Goal: Ask a question

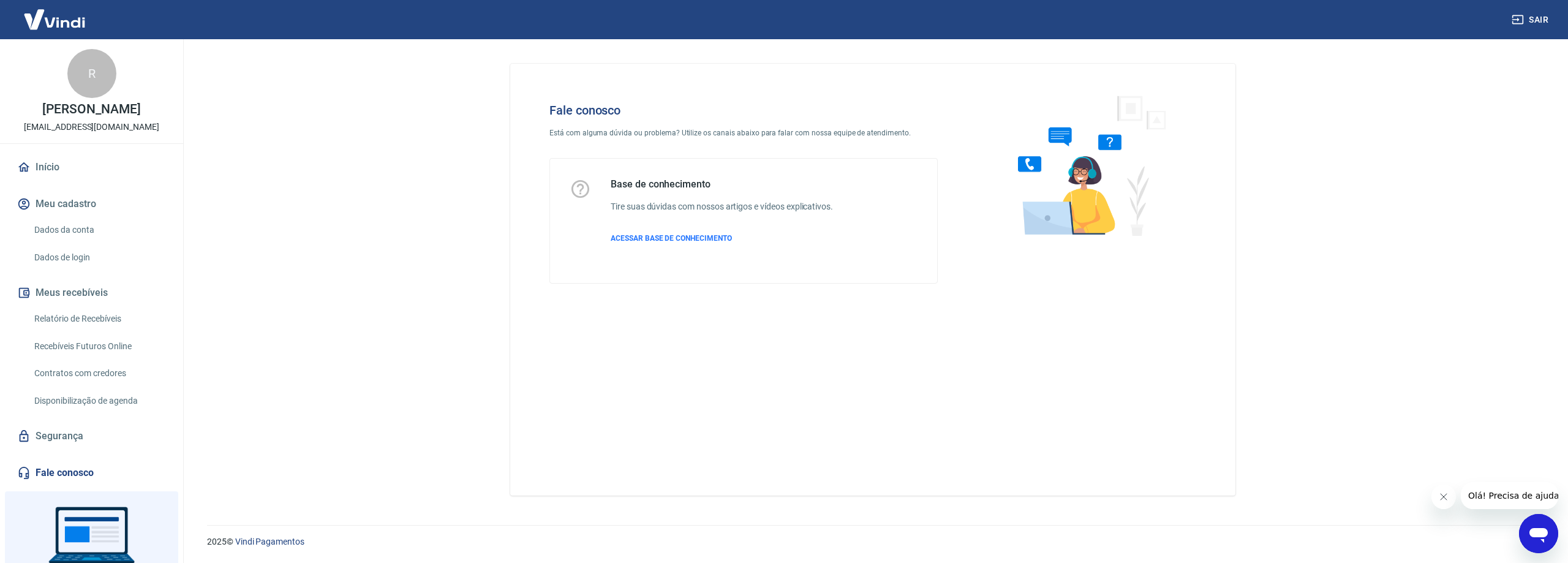
click at [1540, 535] on icon "Abrir janela de mensagens" at bounding box center [1538, 536] width 18 height 15
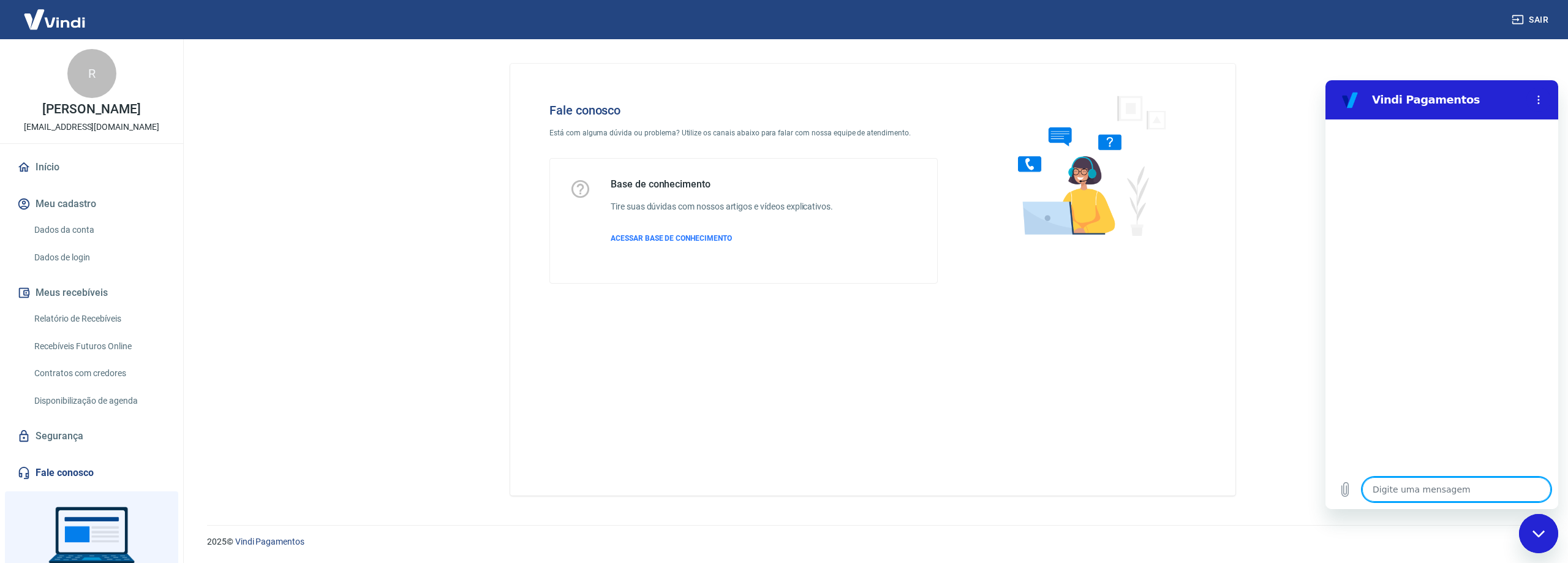
click at [1427, 494] on textarea at bounding box center [1456, 490] width 189 height 25
type textarea "B"
type textarea "x"
type textarea "Bo"
type textarea "x"
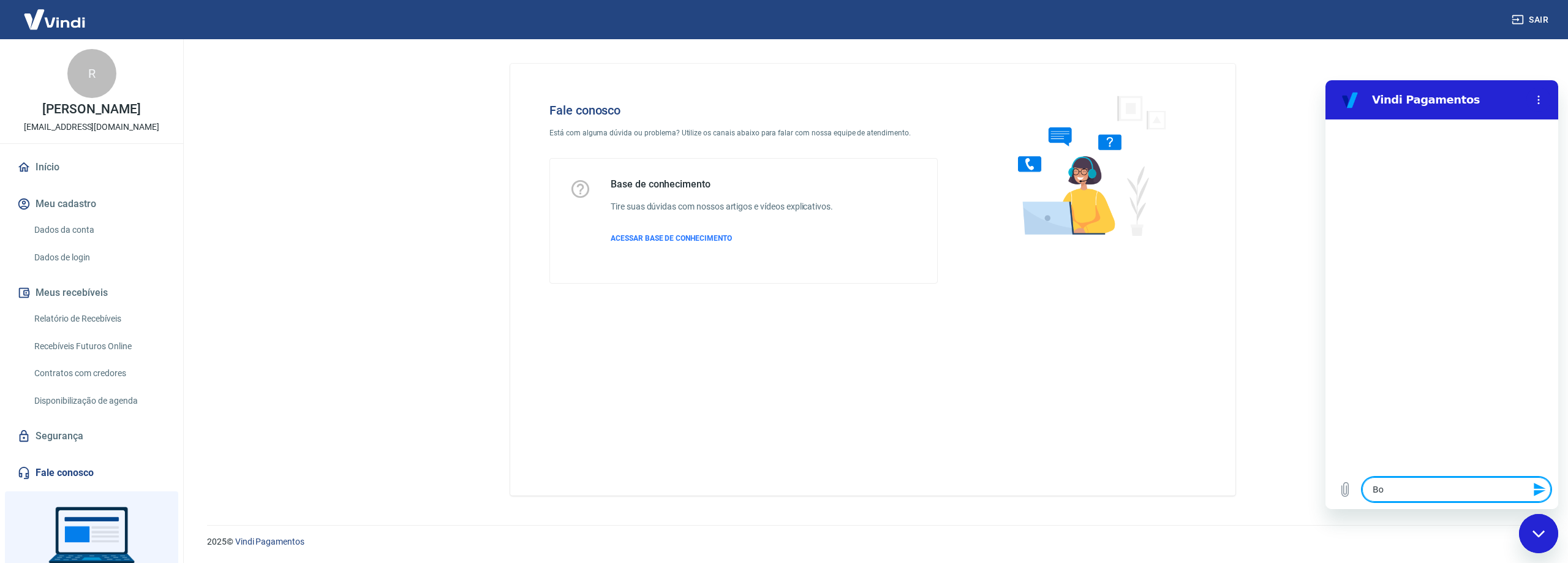
type textarea "Boa"
type textarea "x"
type textarea "Boa"
type textarea "x"
type textarea "Boa t"
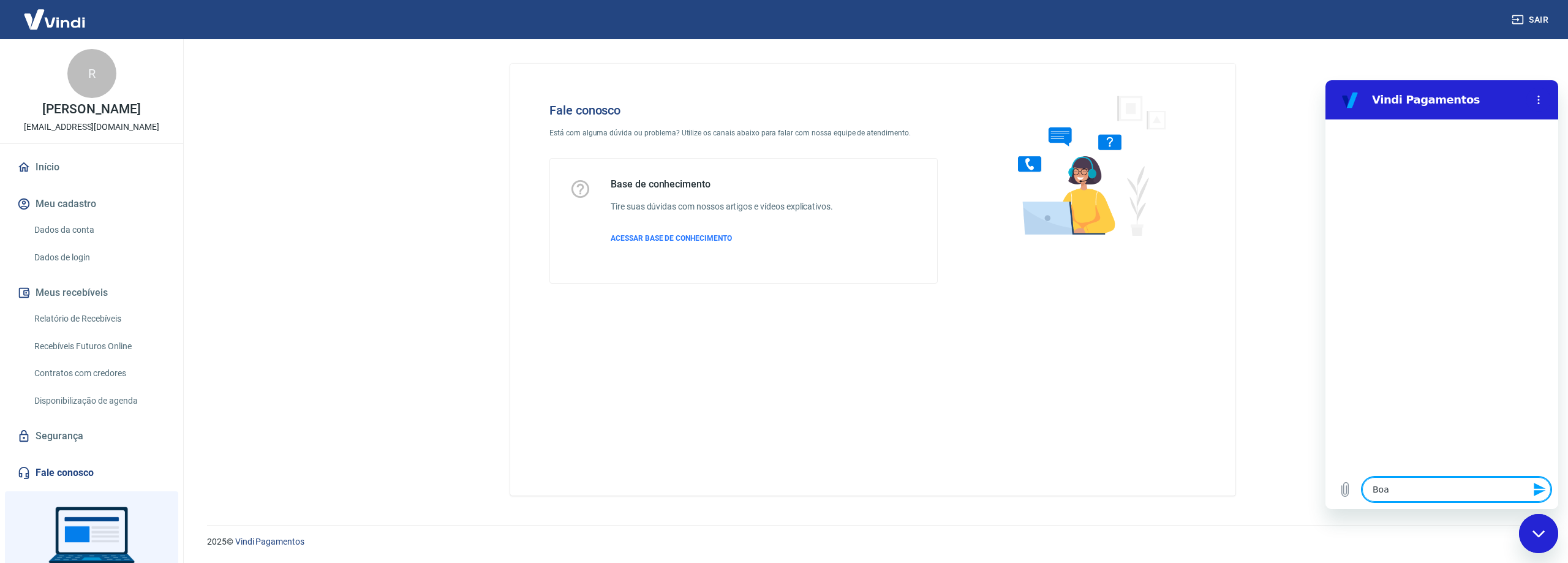
type textarea "x"
type textarea "Boa ta"
type textarea "x"
type textarea "Boa tar"
type textarea "x"
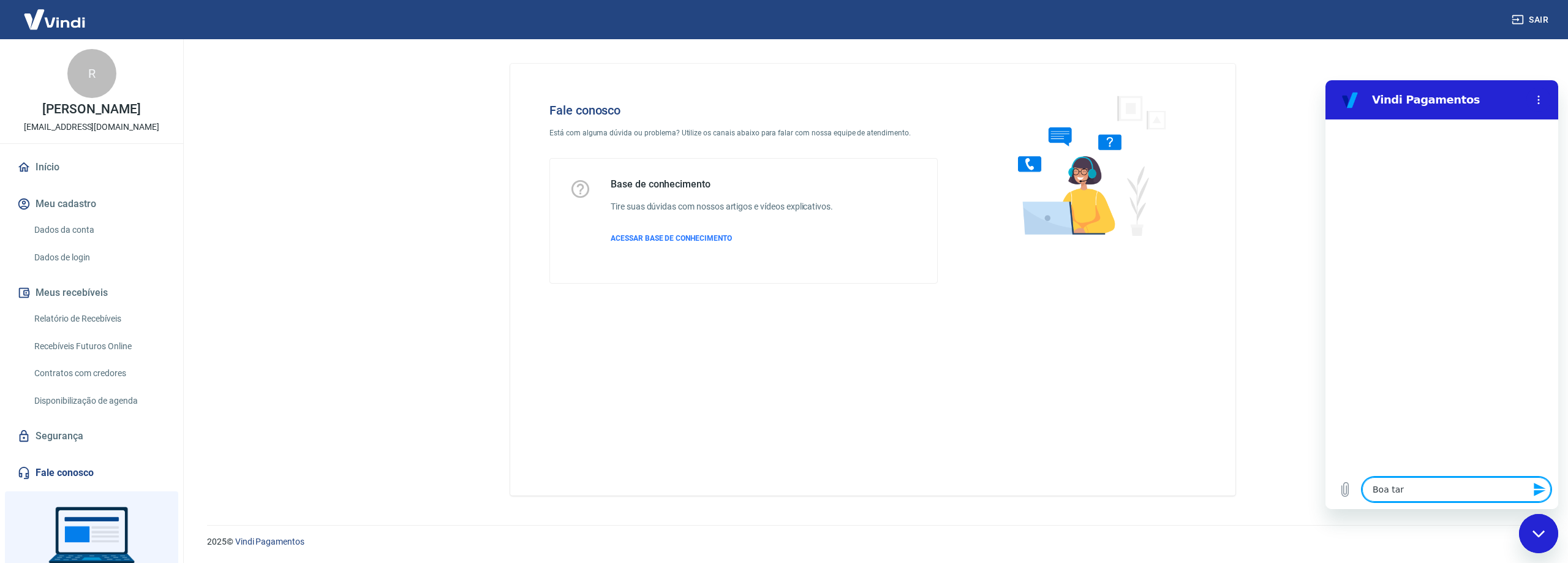
type textarea "Boa tard"
type textarea "x"
type textarea "Boa tarde"
type textarea "x"
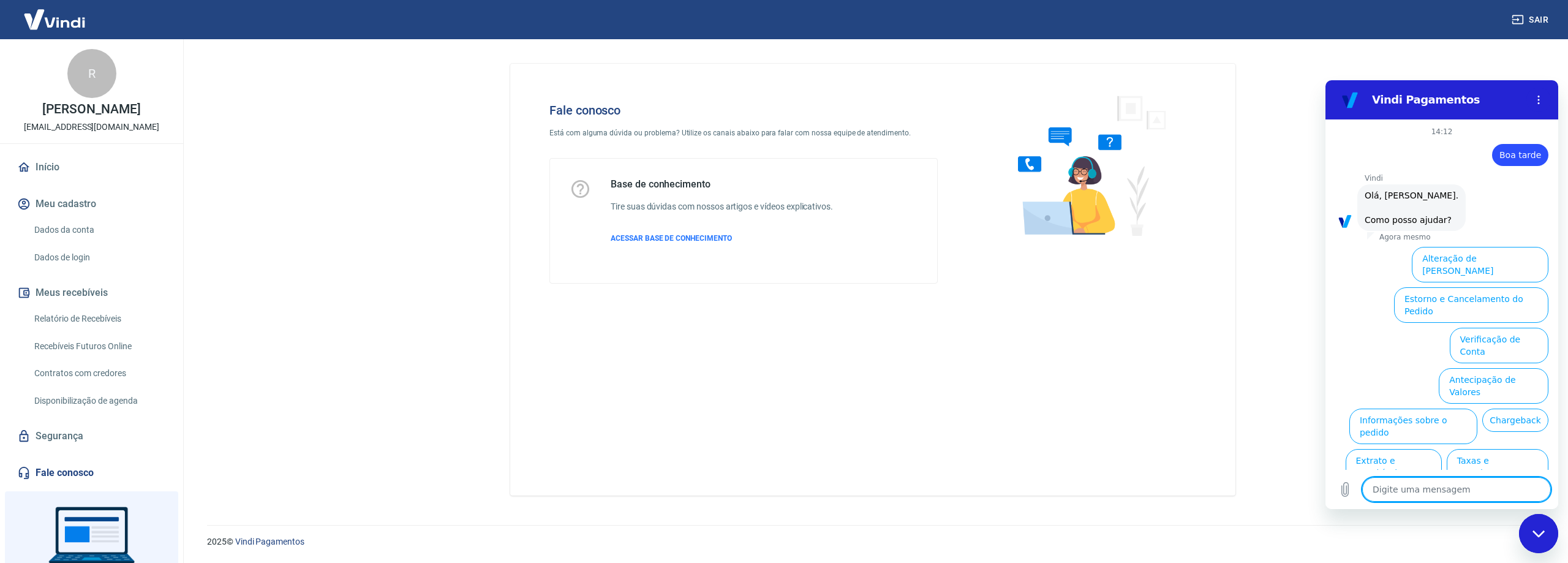
scroll to position [41, 0]
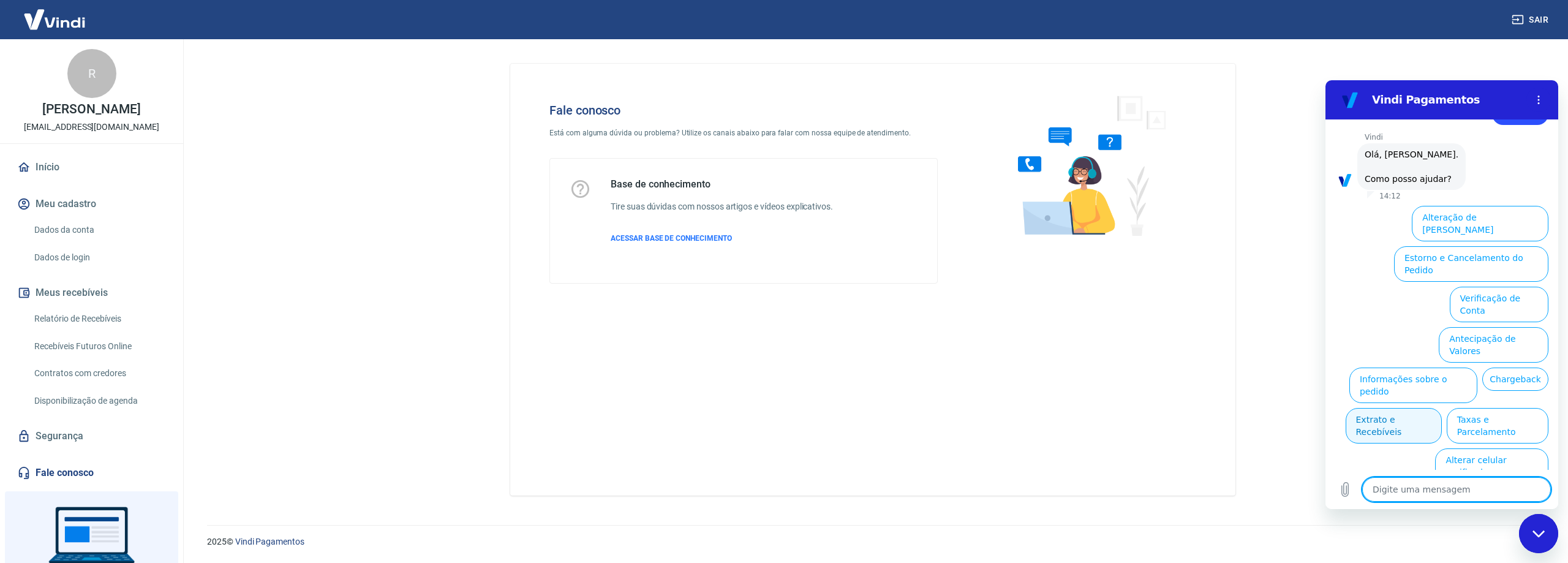
click at [1442, 408] on button "Extrato e Recebíveis" at bounding box center [1393, 426] width 96 height 36
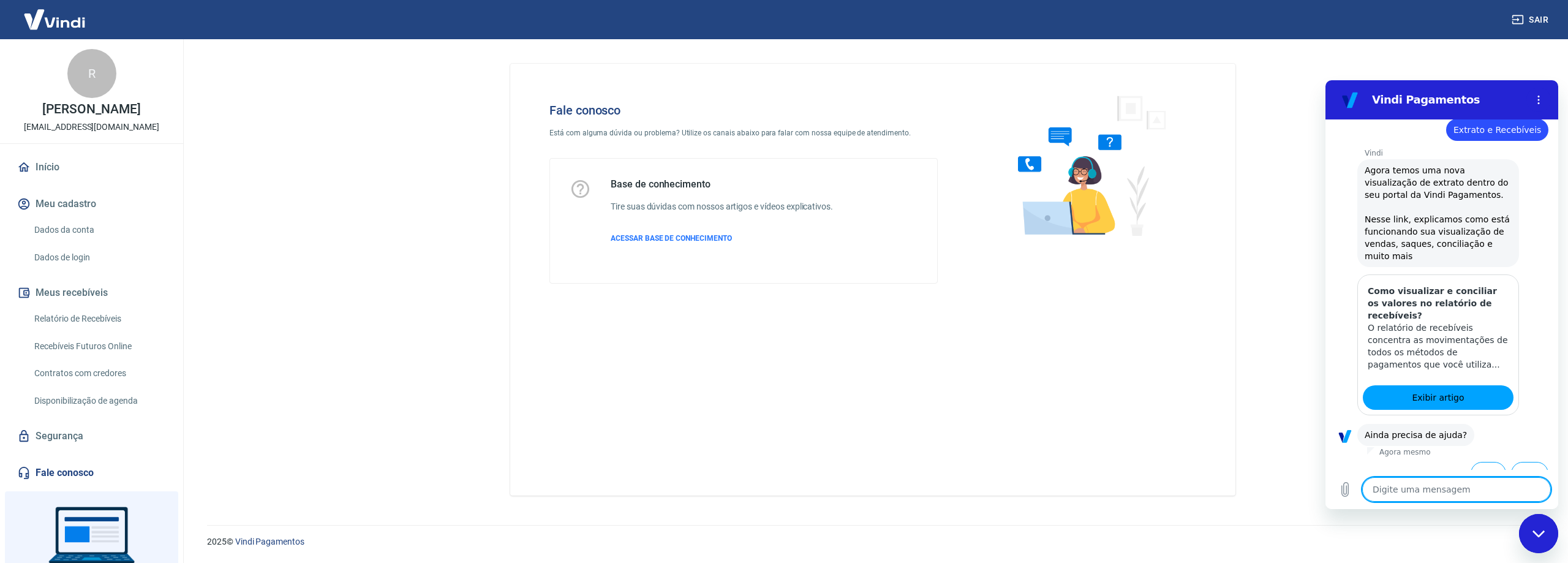
scroll to position [150, 0]
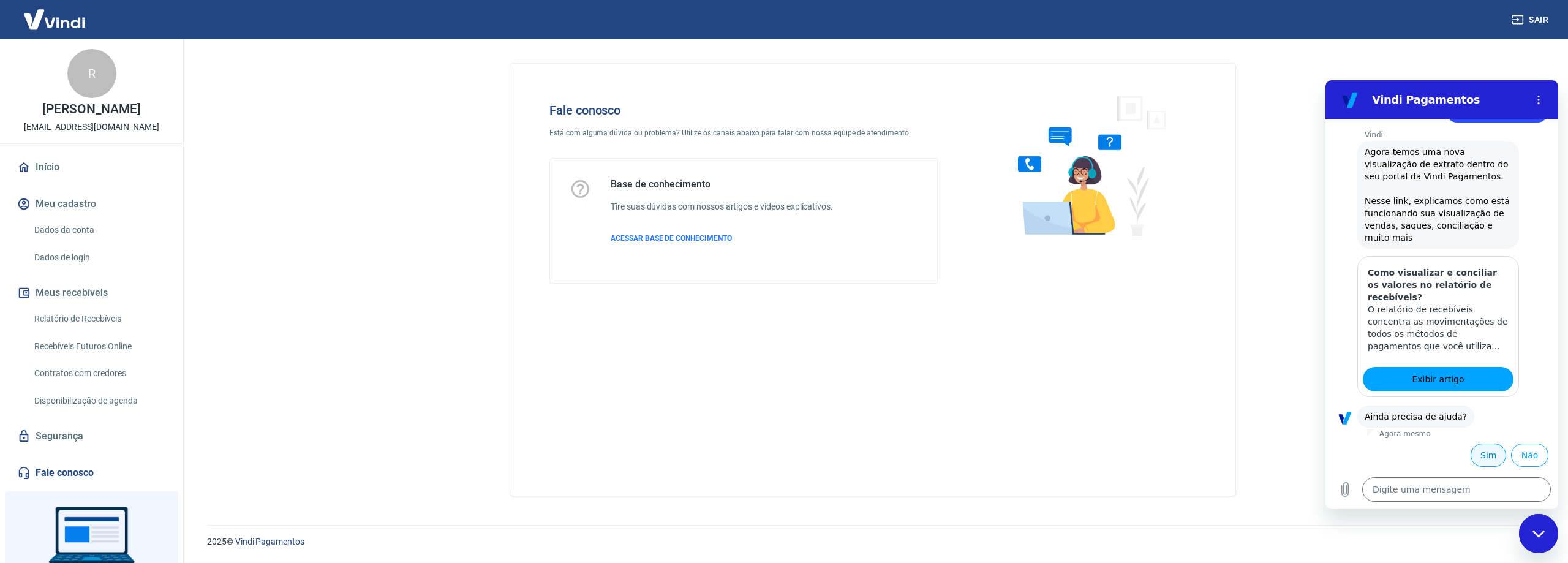
click at [1484, 449] on button "Sim" at bounding box center [1488, 455] width 36 height 23
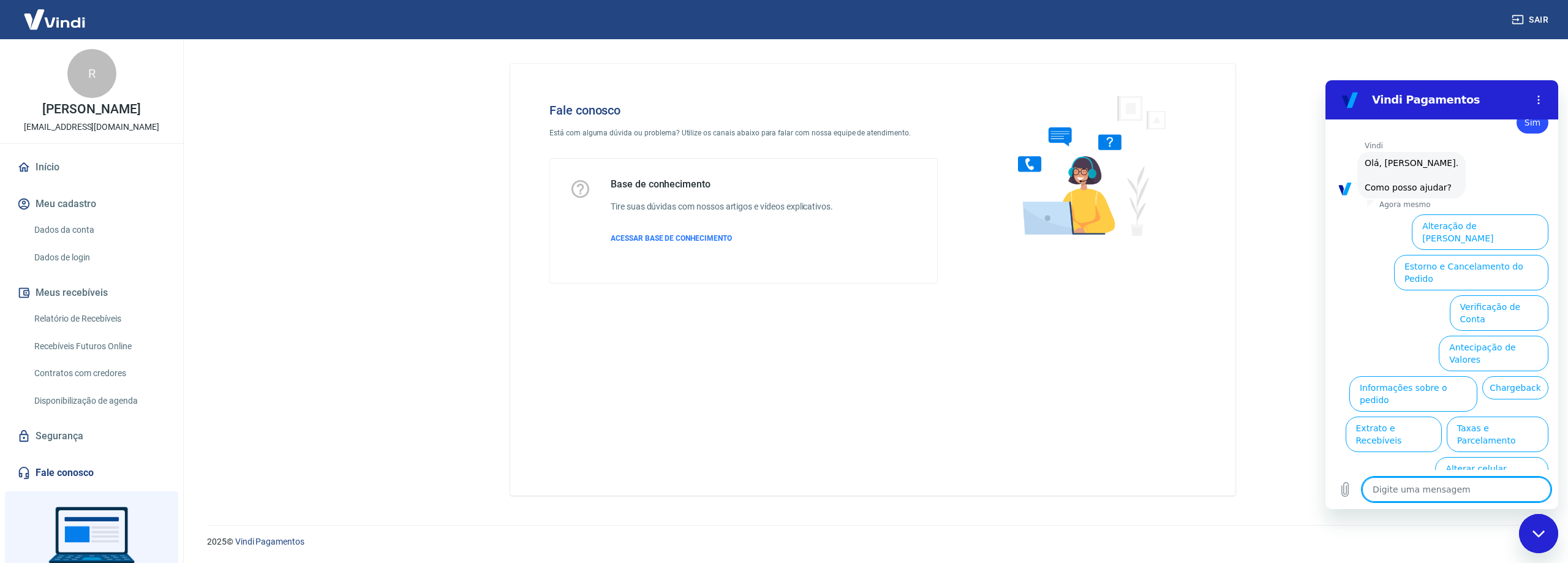
scroll to position [482, 0]
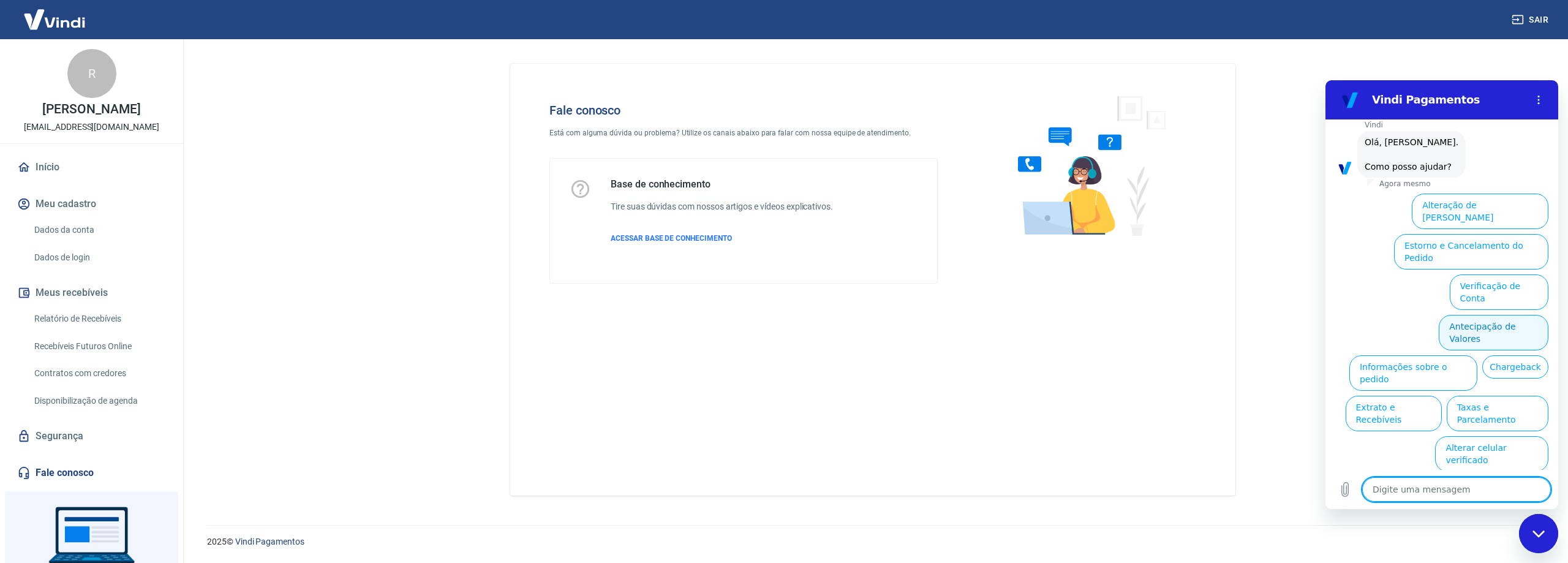
click at [1499, 315] on button "Antecipação de Valores" at bounding box center [1494, 333] width 109 height 36
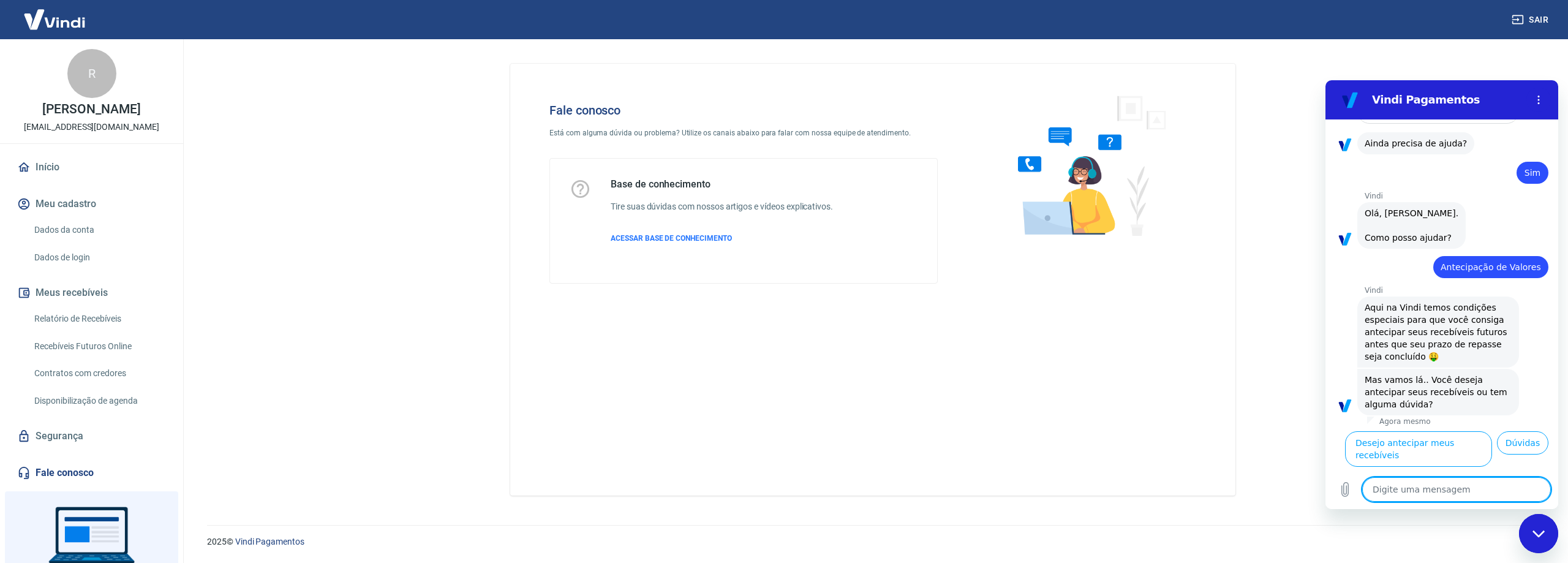
scroll to position [452, 0]
click at [1508, 455] on button "Dúvidas" at bounding box center [1522, 443] width 52 height 23
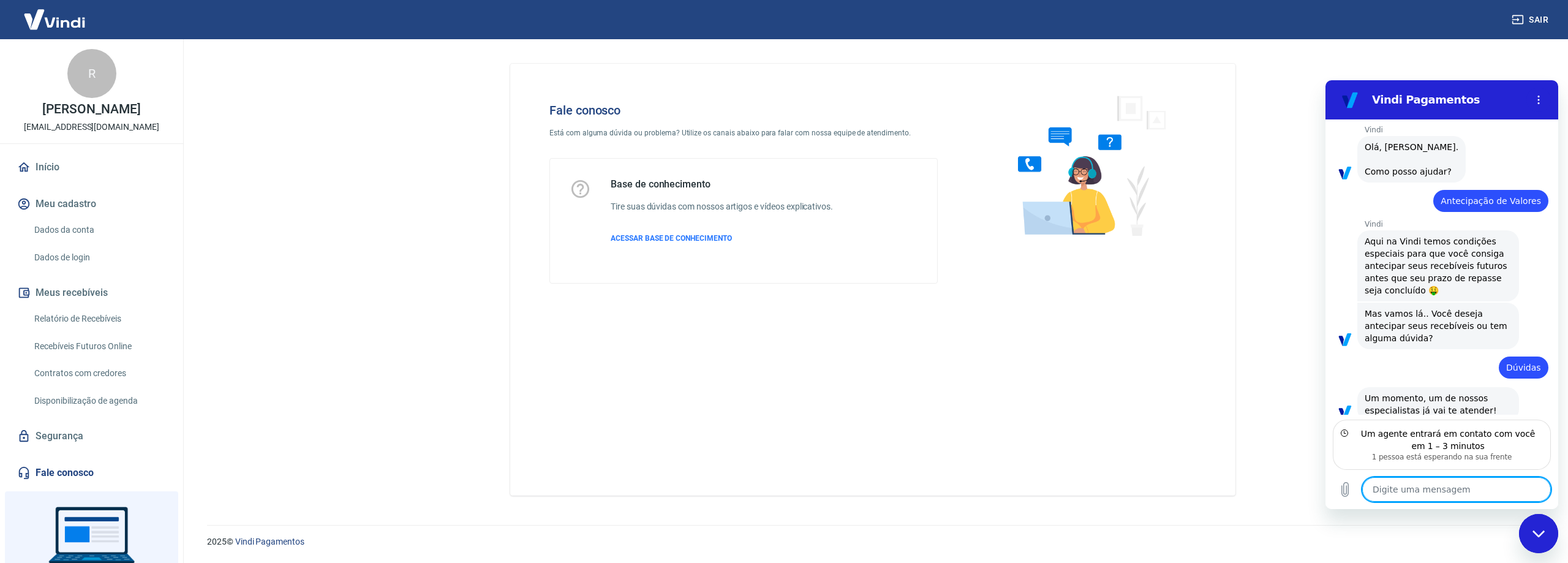
scroll to position [523, 0]
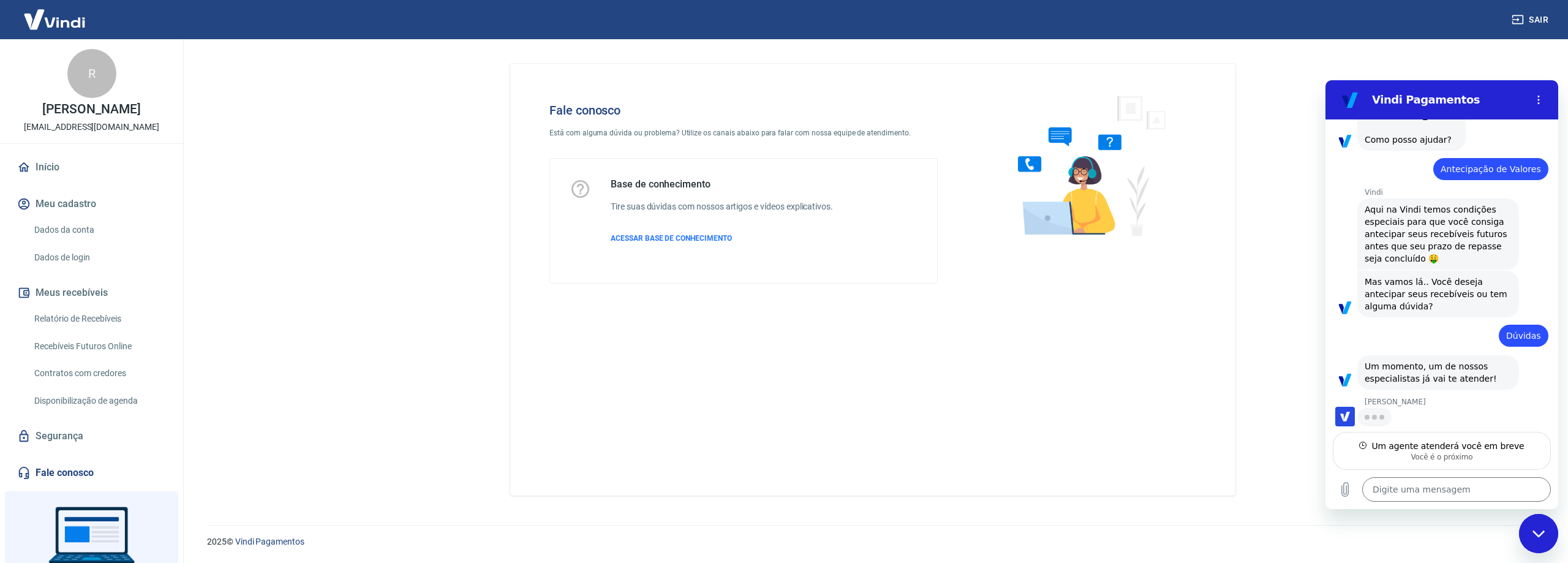
type textarea "x"
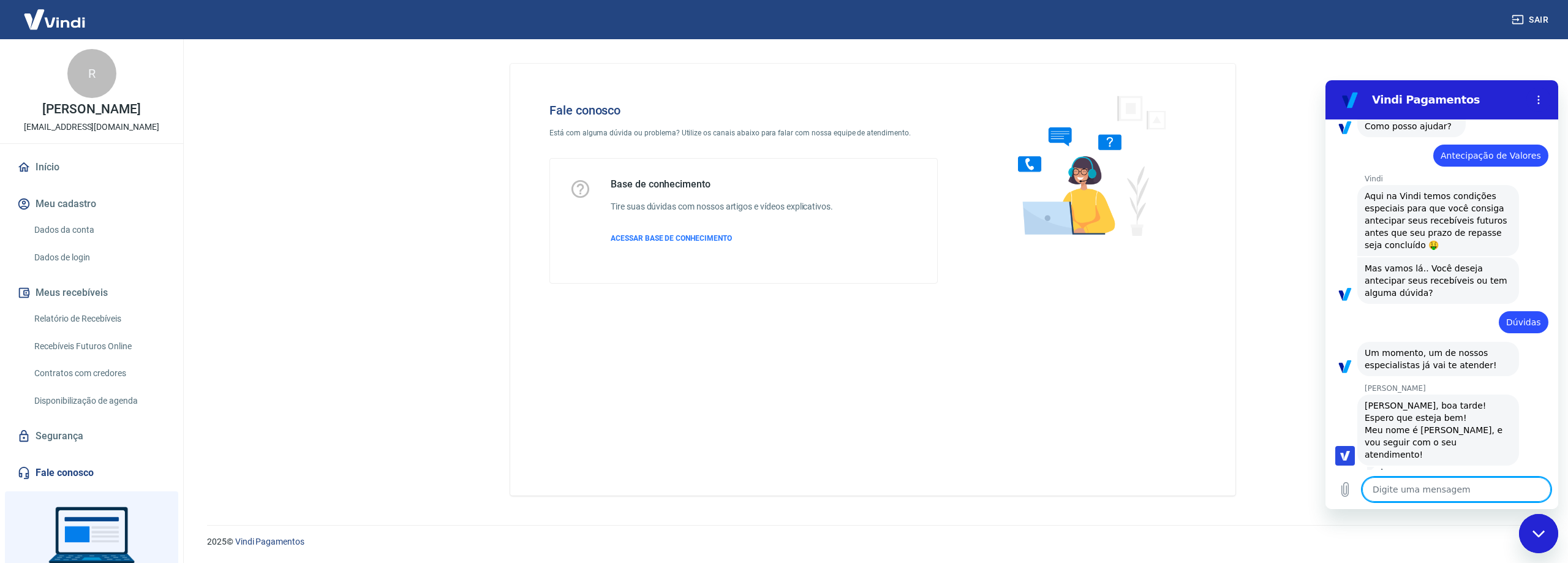
scroll to position [545, 0]
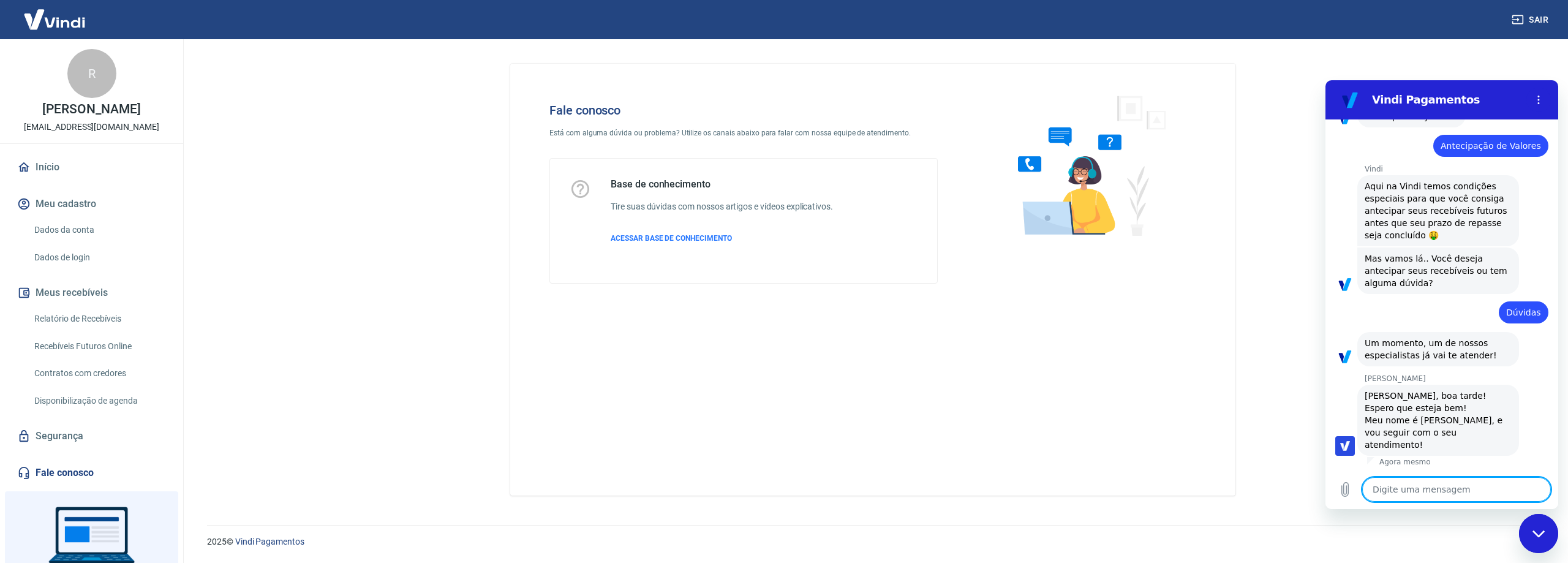
click at [1460, 495] on textarea at bounding box center [1456, 490] width 189 height 25
type textarea "B"
type textarea "x"
type textarea "Bo"
type textarea "x"
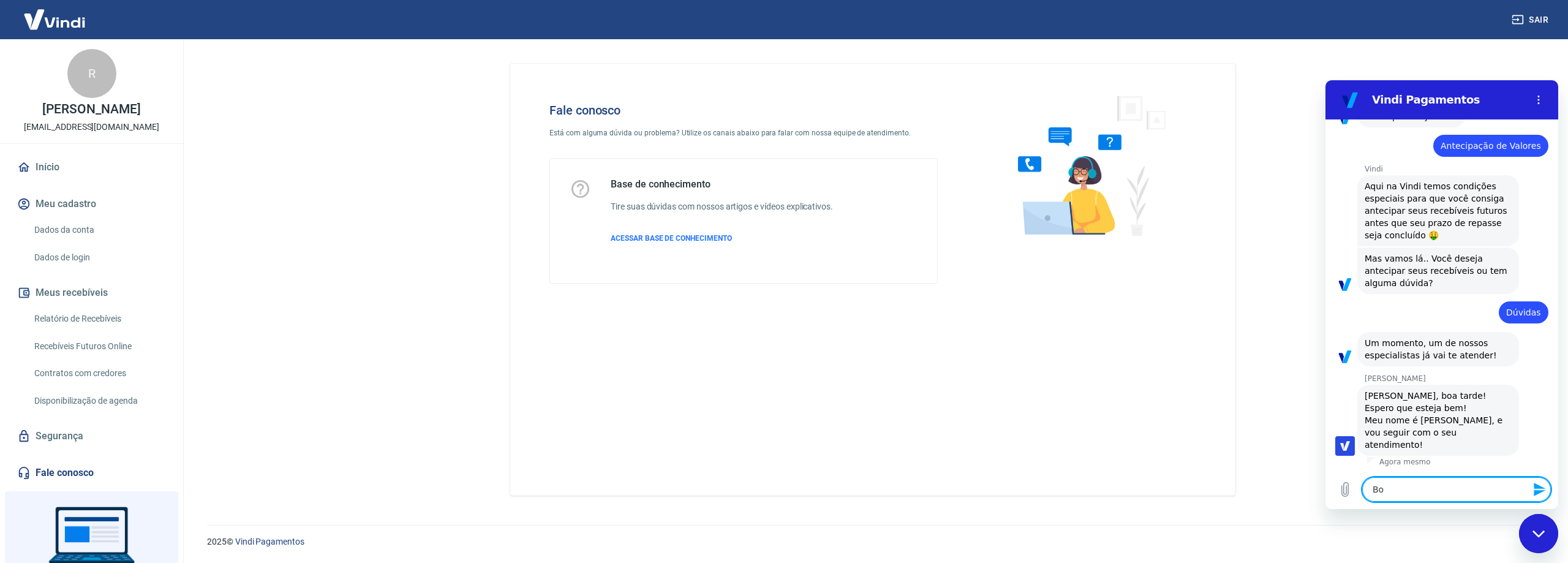
type textarea "Boa"
type textarea "x"
type textarea "Boa"
type textarea "x"
type textarea "Boa t"
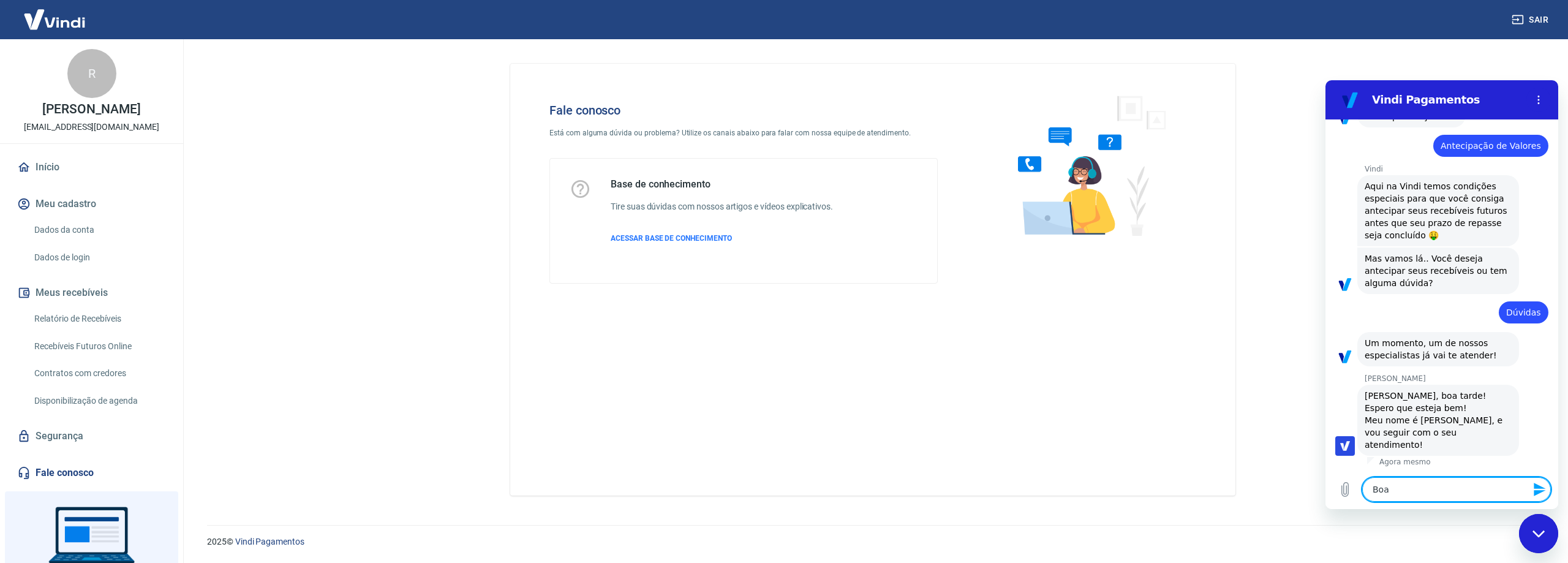
type textarea "x"
type textarea "Boa ta"
type textarea "x"
type textarea "Boa tar"
type textarea "x"
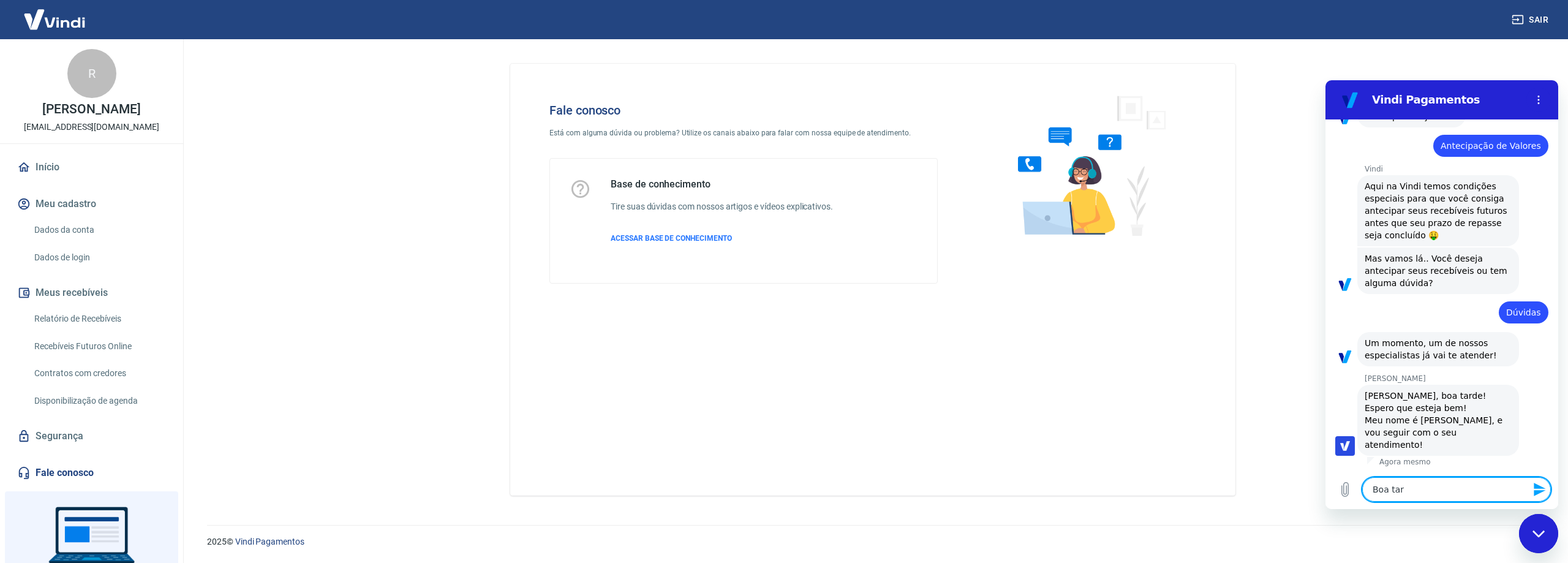
type textarea "Boa tard"
type textarea "x"
type textarea "Boa tarde"
type textarea "x"
type textarea "Boa tarde"
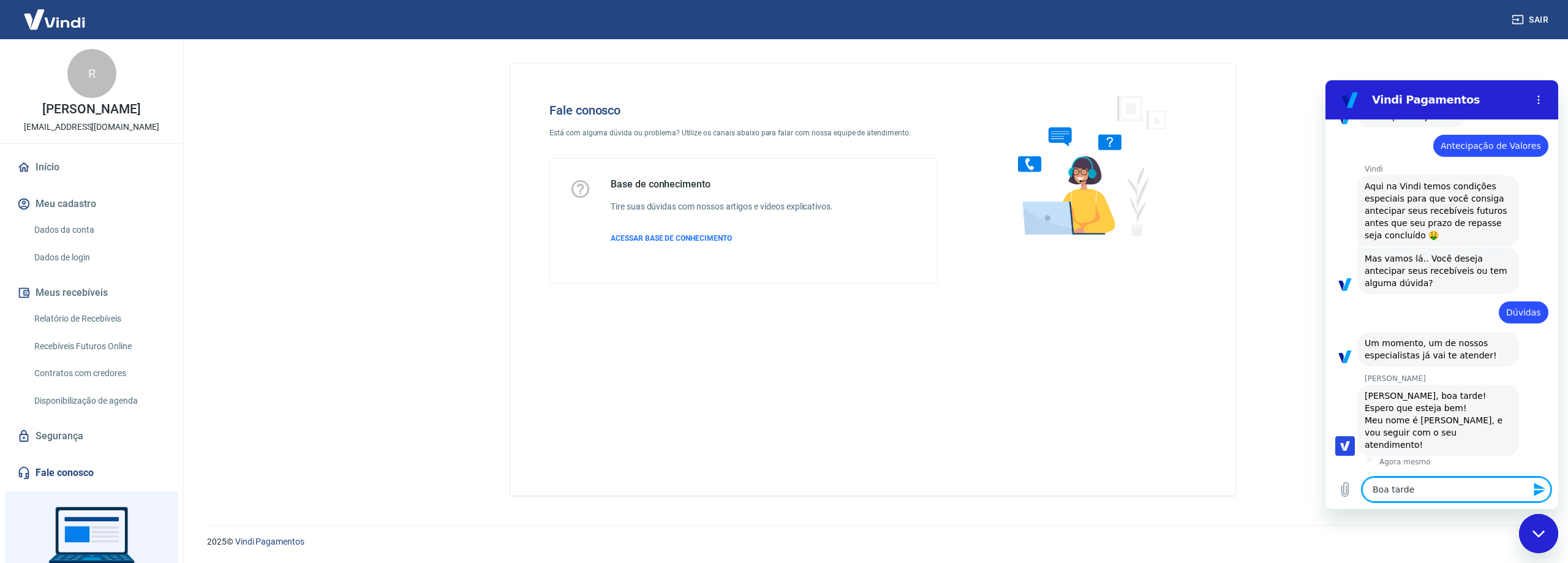
type textarea "x"
type textarea "Boa tarde N"
type textarea "x"
type textarea "Boa tarde Na"
type textarea "x"
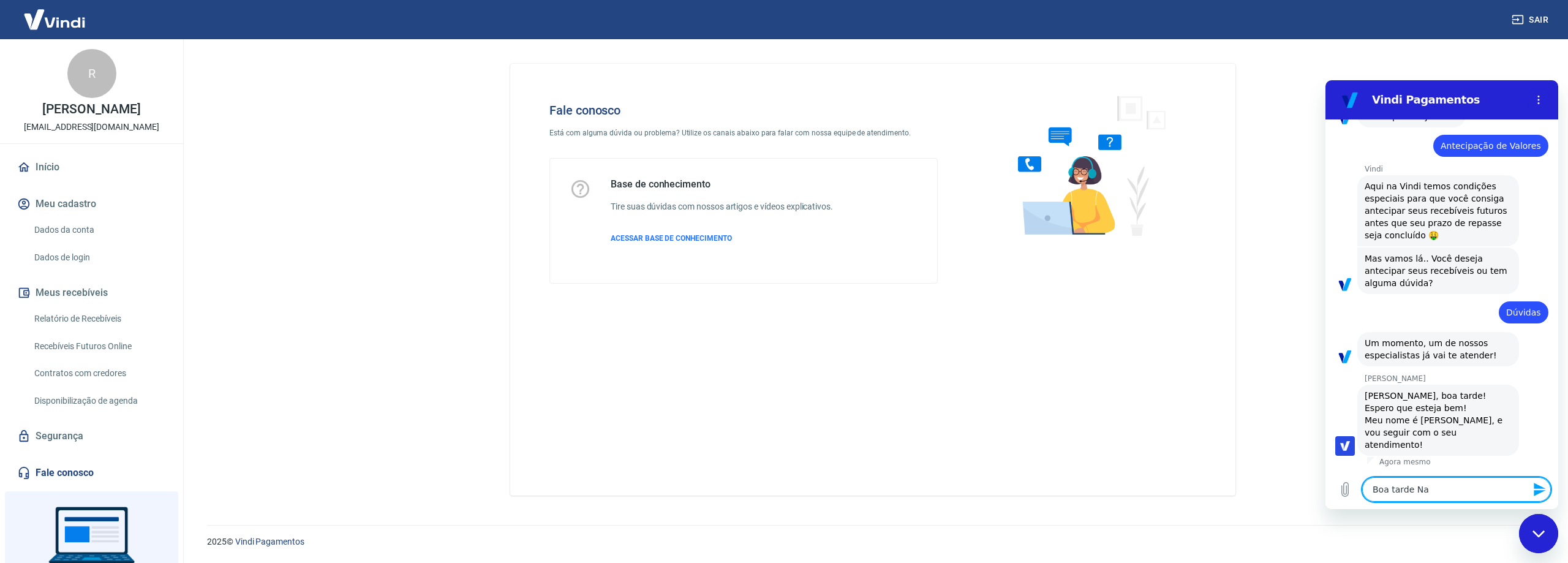
type textarea "Boa tarde Nan"
type textarea "x"
type textarea "Boa tarde Nani"
type textarea "x"
type textarea "Boa tarde [PERSON_NAME],"
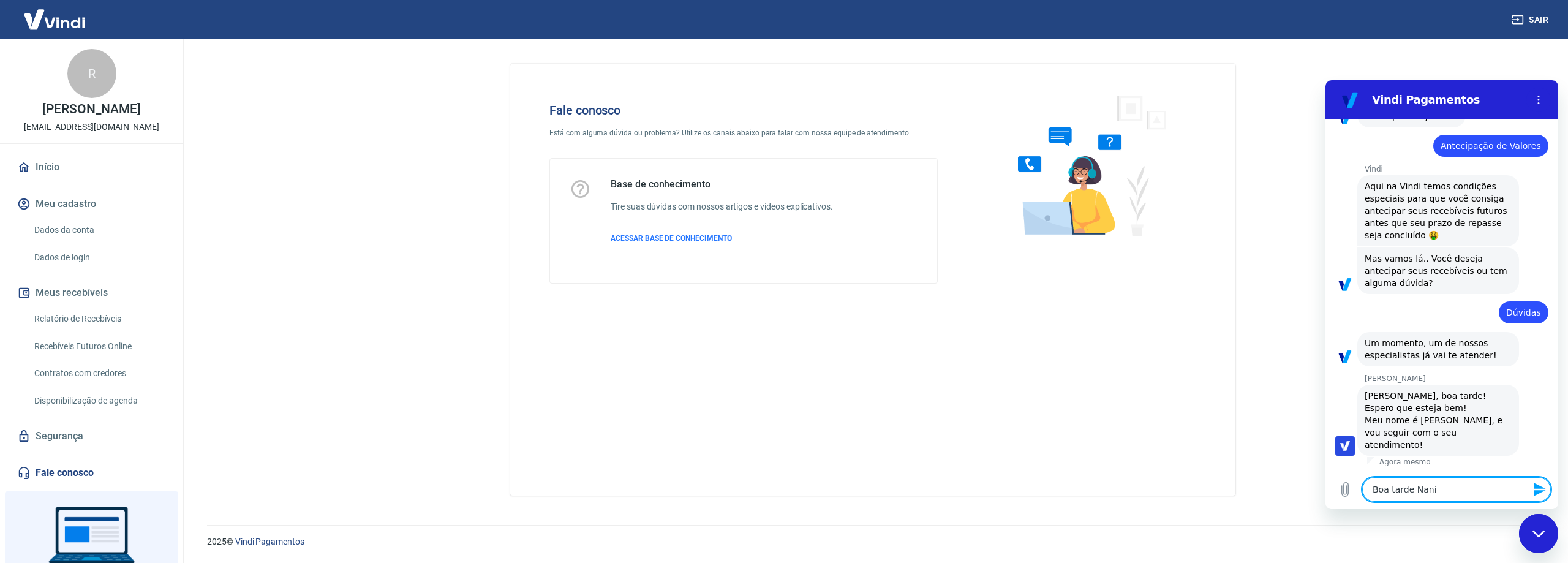
type textarea "x"
type textarea "Boa tarde [PERSON_NAME],"
type textarea "x"
type textarea "Boa tarde Nani, t"
type textarea "x"
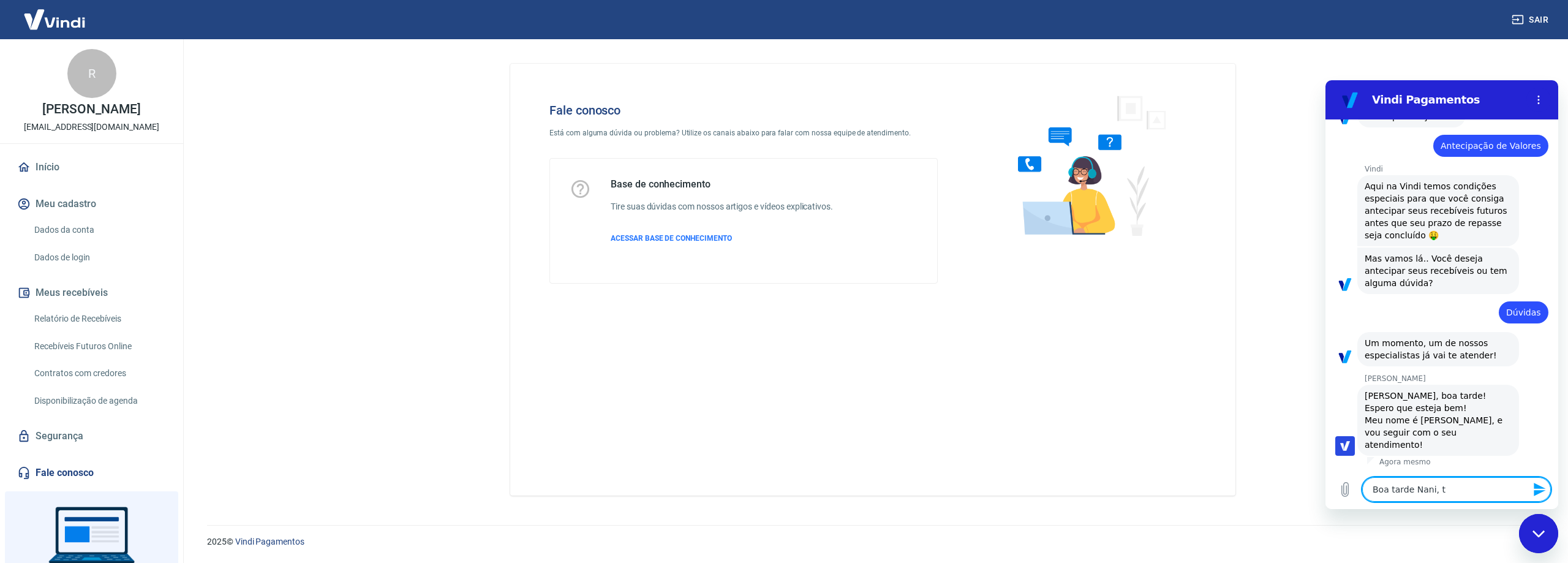
type textarea "Boa tarde Nani, tu"
type textarea "x"
type textarea "Boa tarde Nani, tud"
type textarea "x"
type textarea "Boa tarde Nani, tudo"
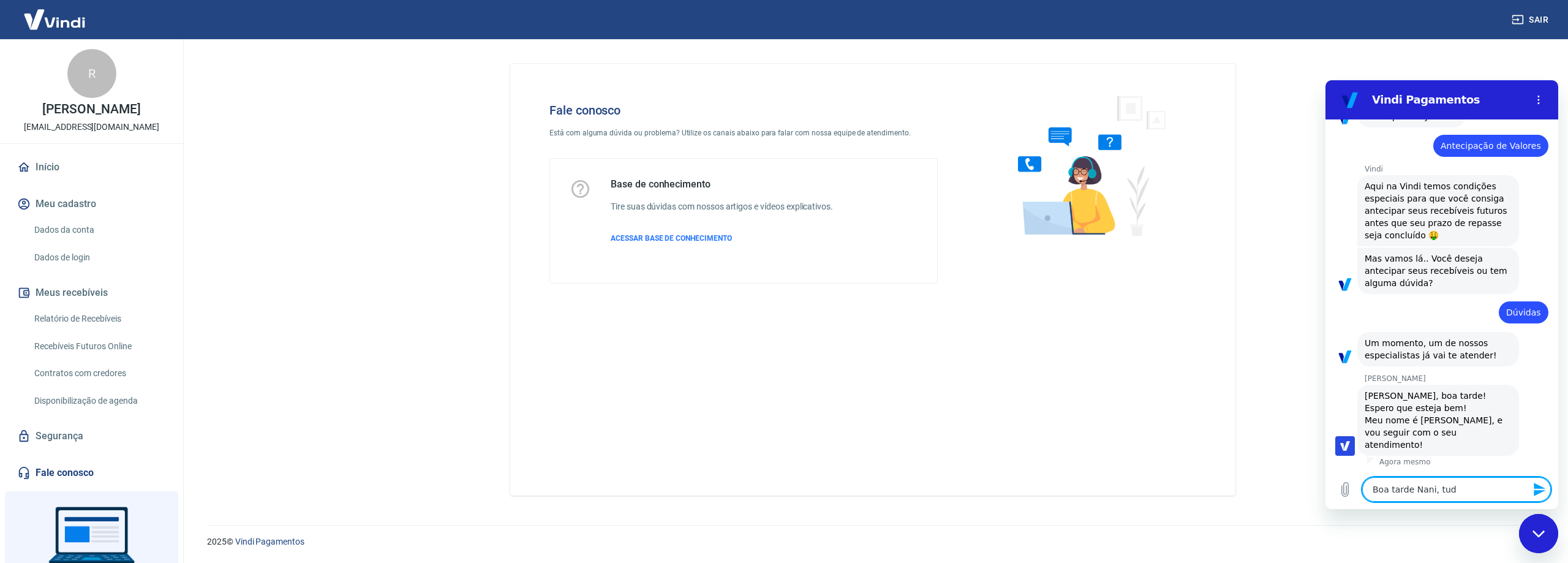
type textarea "x"
type textarea "Boa tarde Nani, tudo"
type textarea "x"
type textarea "Boa tarde Nani, tudo b"
type textarea "x"
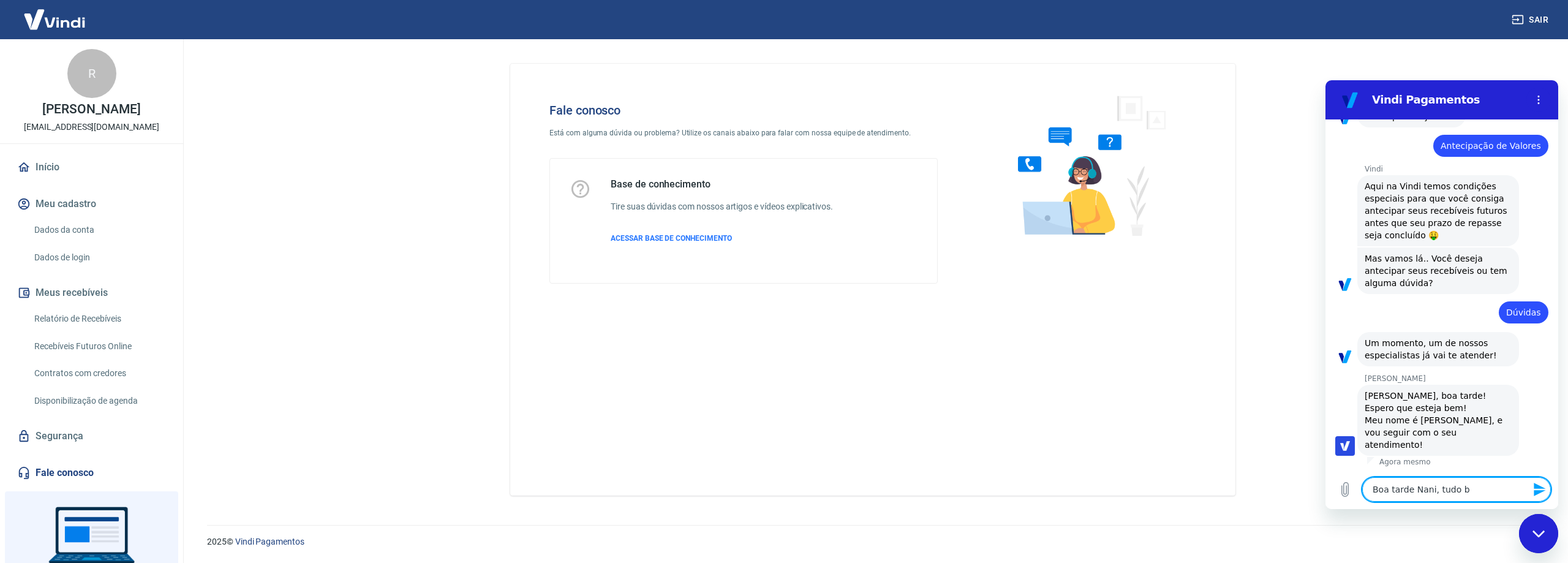
type textarea "Boa tarde Nani, tudo be"
type textarea "x"
type textarea "Boa tarde Nani, tudo bem"
type textarea "x"
type textarea "Boa tarde Nani, tudo bem?"
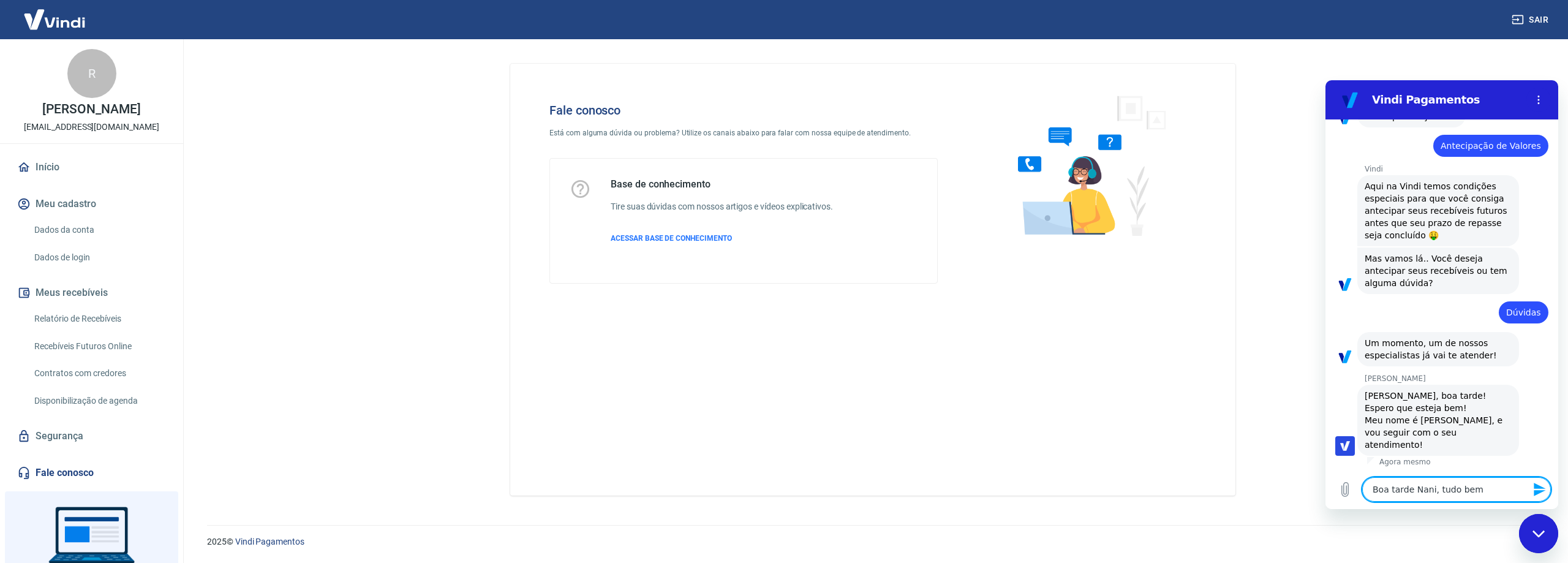
type textarea "x"
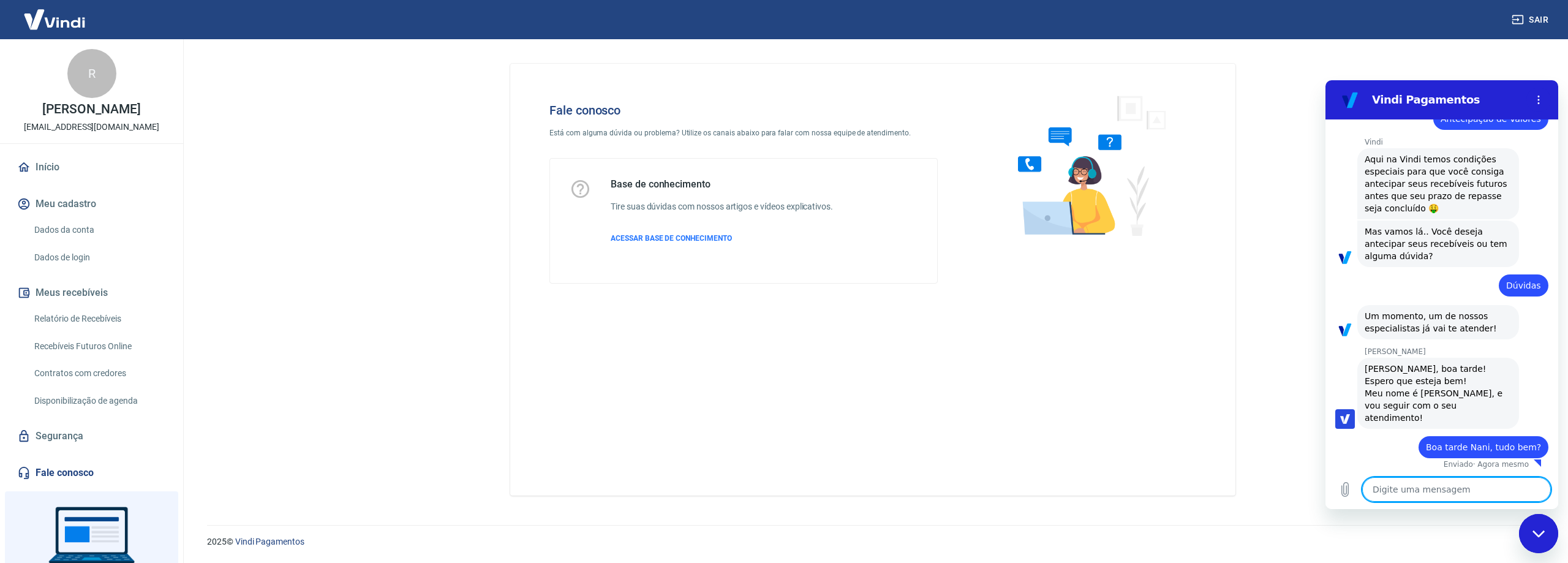
type textarea "T"
type textarea "x"
type textarea "Te"
type textarea "x"
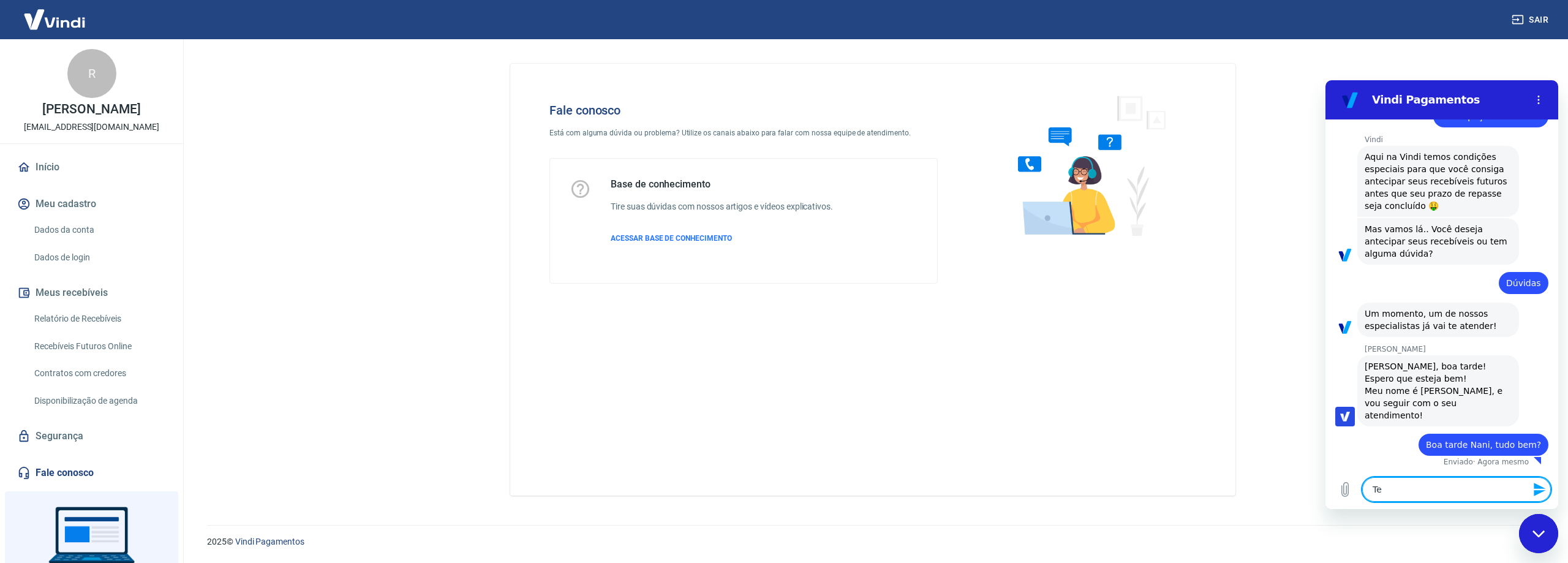
type textarea "Ten"
type textarea "x"
type textarea "Tenh"
type textarea "x"
type textarea "Tenho"
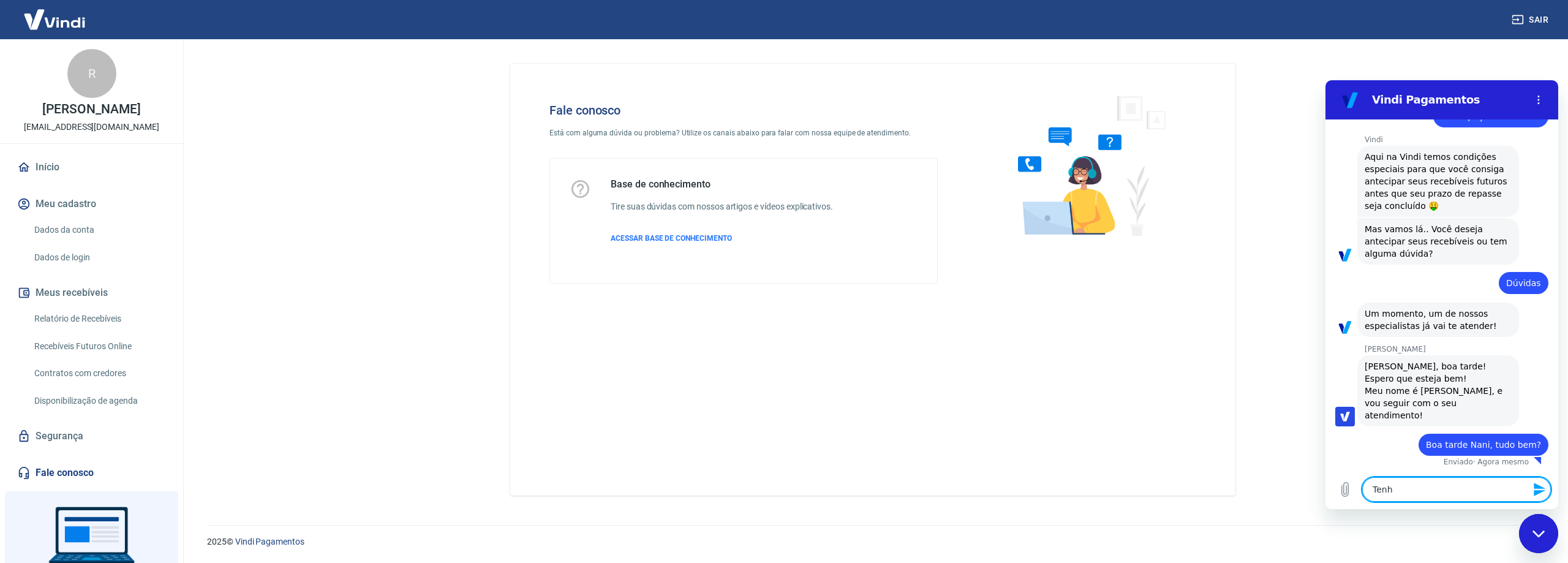
type textarea "x"
type textarea "Tenho"
type textarea "x"
type textarea "Tenho u"
type textarea "x"
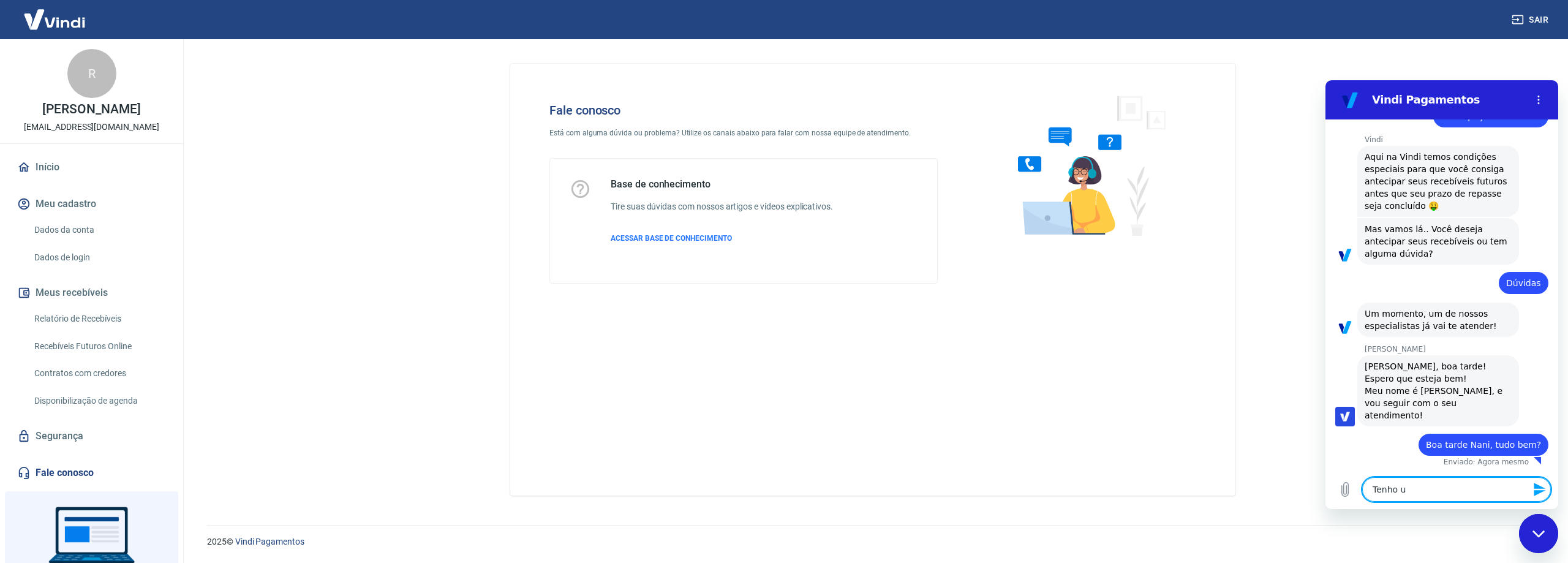
type textarea "Tenho um"
type textarea "x"
type textarea "Tenho uma"
type textarea "x"
type textarea "Tenho uma"
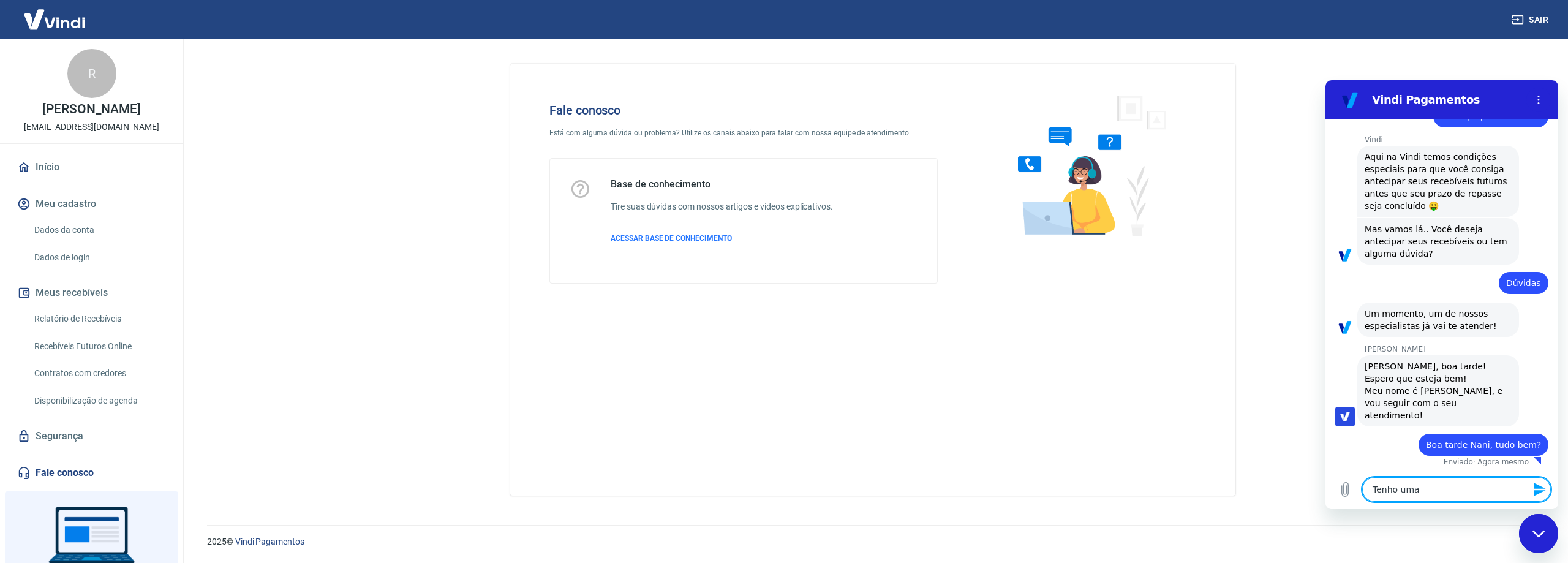
type textarea "x"
type textarea "Tenho uma d"
type textarea "x"
type textarea "Tenho uma dú"
type textarea "x"
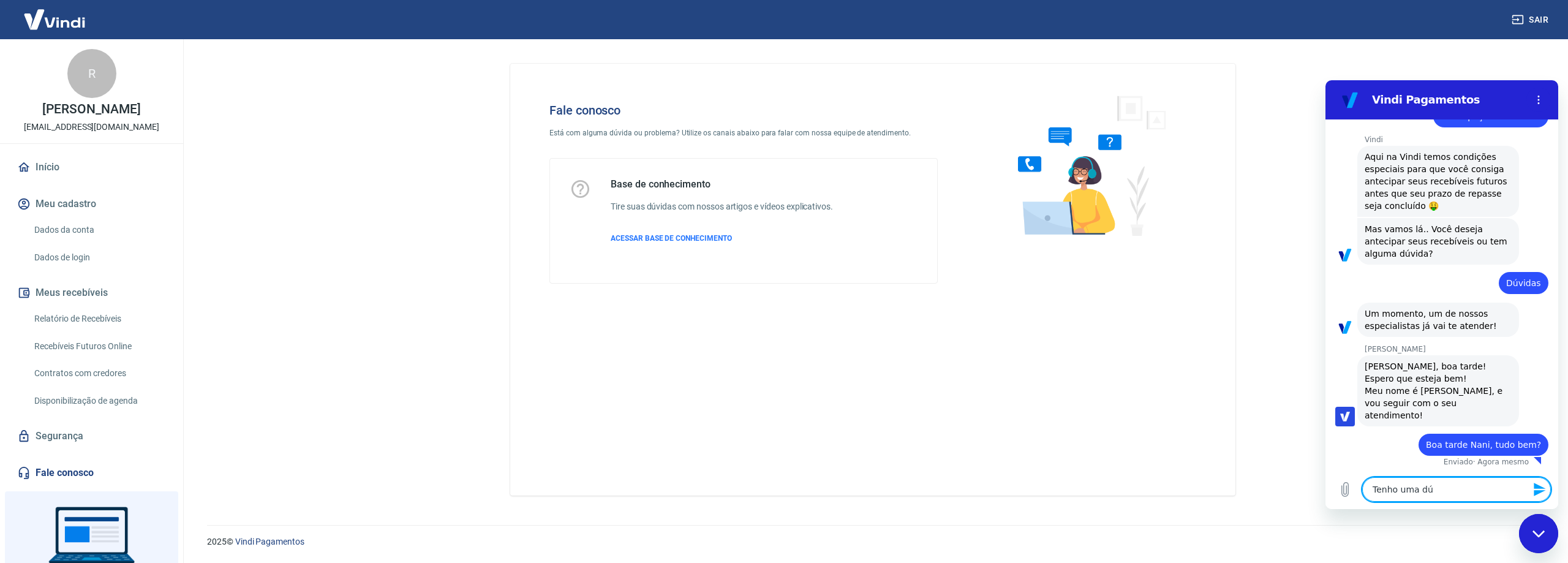
type textarea "Tenho uma dúv"
type textarea "x"
type textarea "Tenho uma dúvi"
type textarea "x"
type textarea "Tenho uma dúvid"
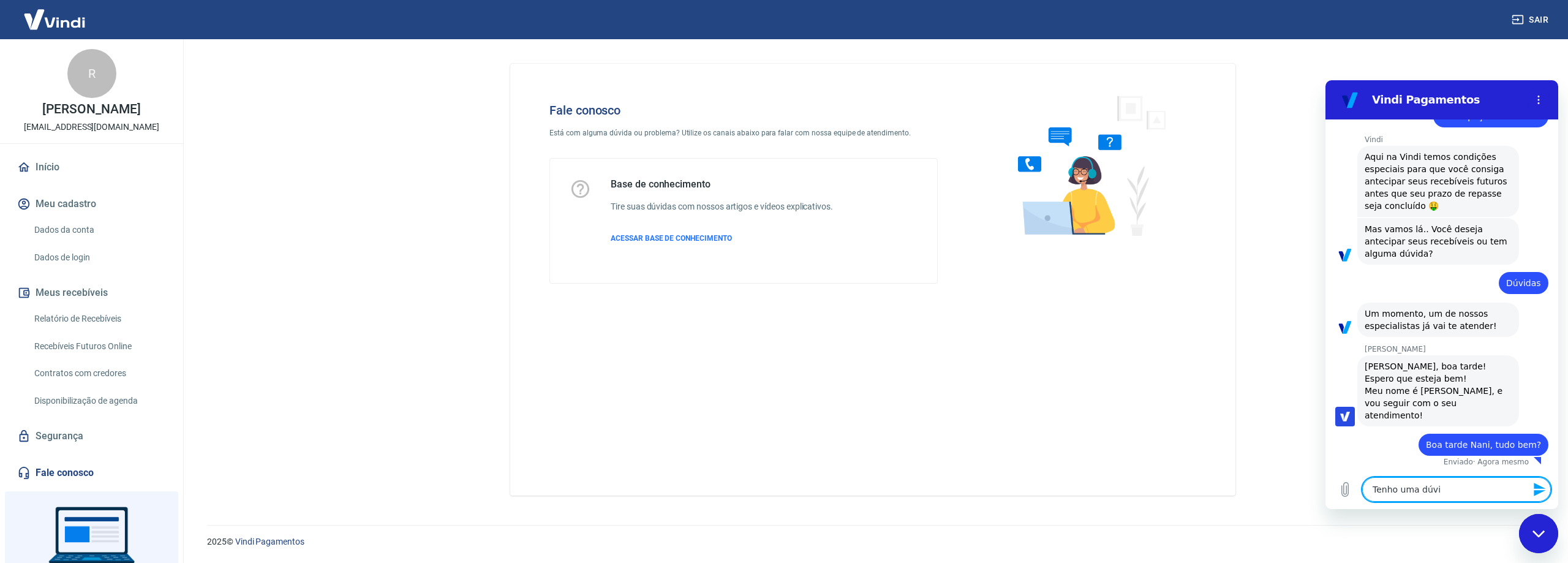
type textarea "x"
type textarea "Tenho uma dúvida"
type textarea "x"
type textarea "Tenho uma dúvida"
type textarea "x"
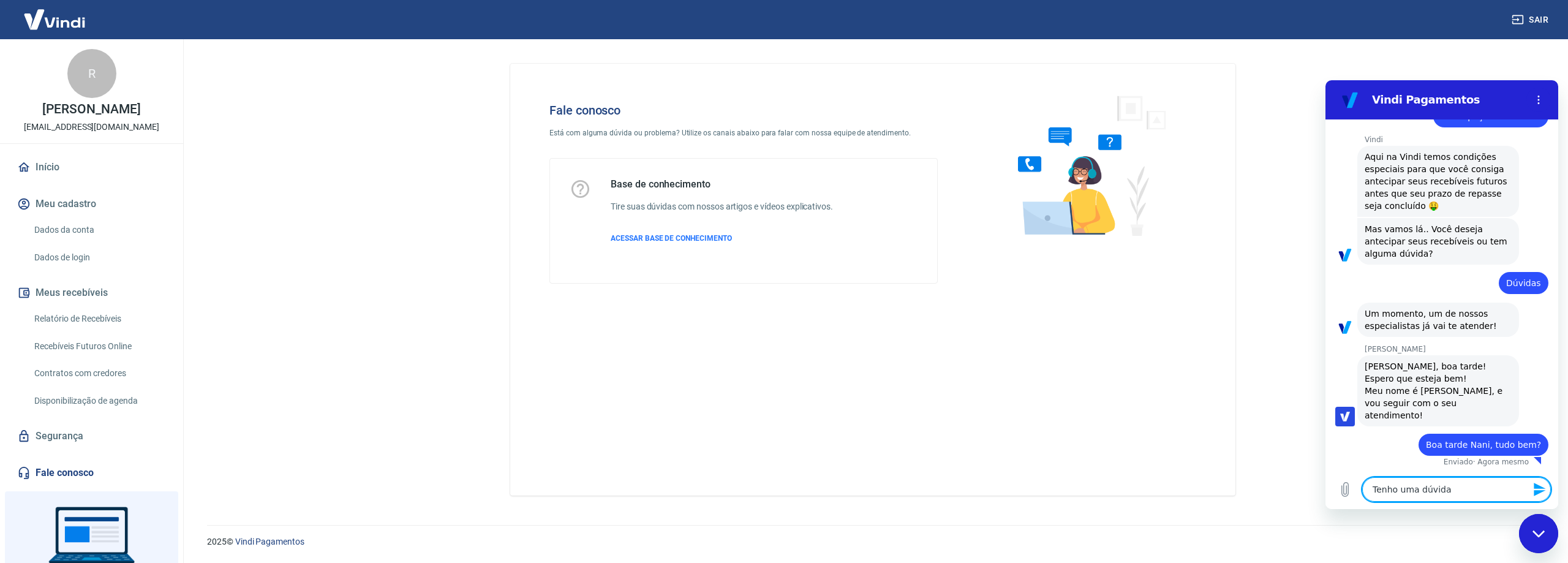
type textarea "Tenho uma dúvida s"
type textarea "x"
type textarea "Tenho uma dúvida so"
type textarea "x"
type textarea "Tenho uma dúvida sob"
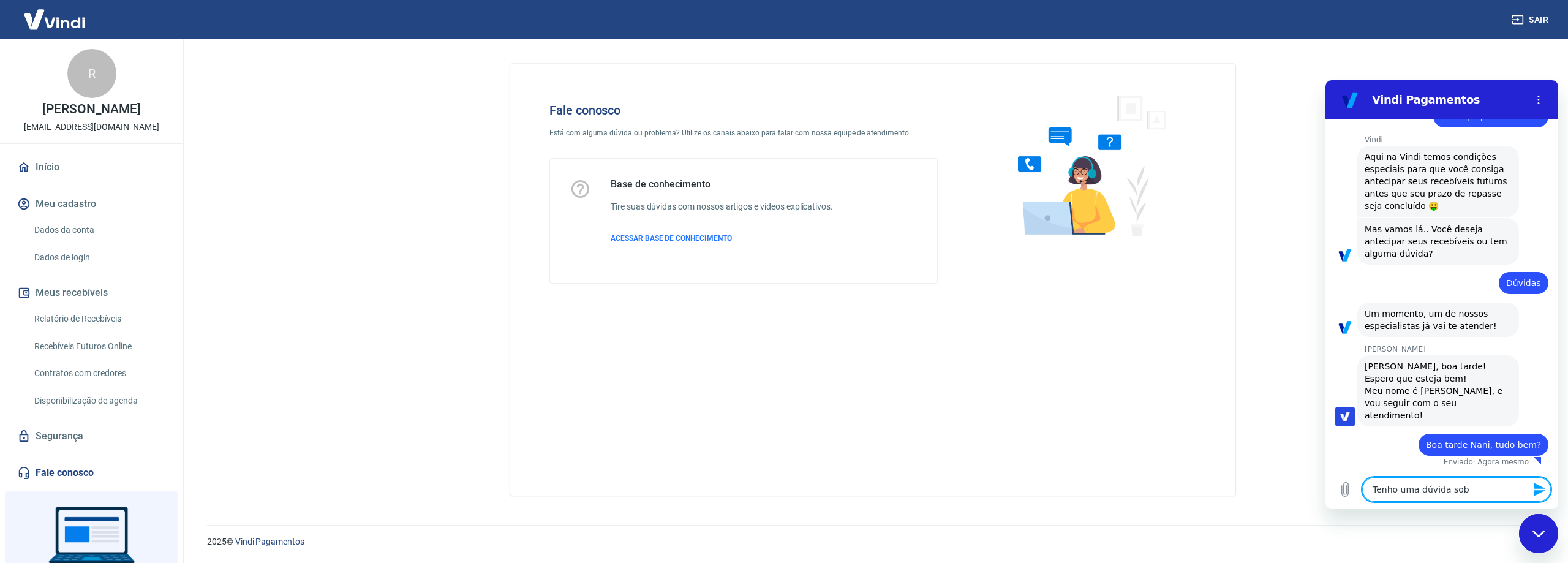
type textarea "x"
type textarea "Tenho uma dúvida sobr"
type textarea "x"
type textarea "Tenho uma dúvida sobre"
type textarea "x"
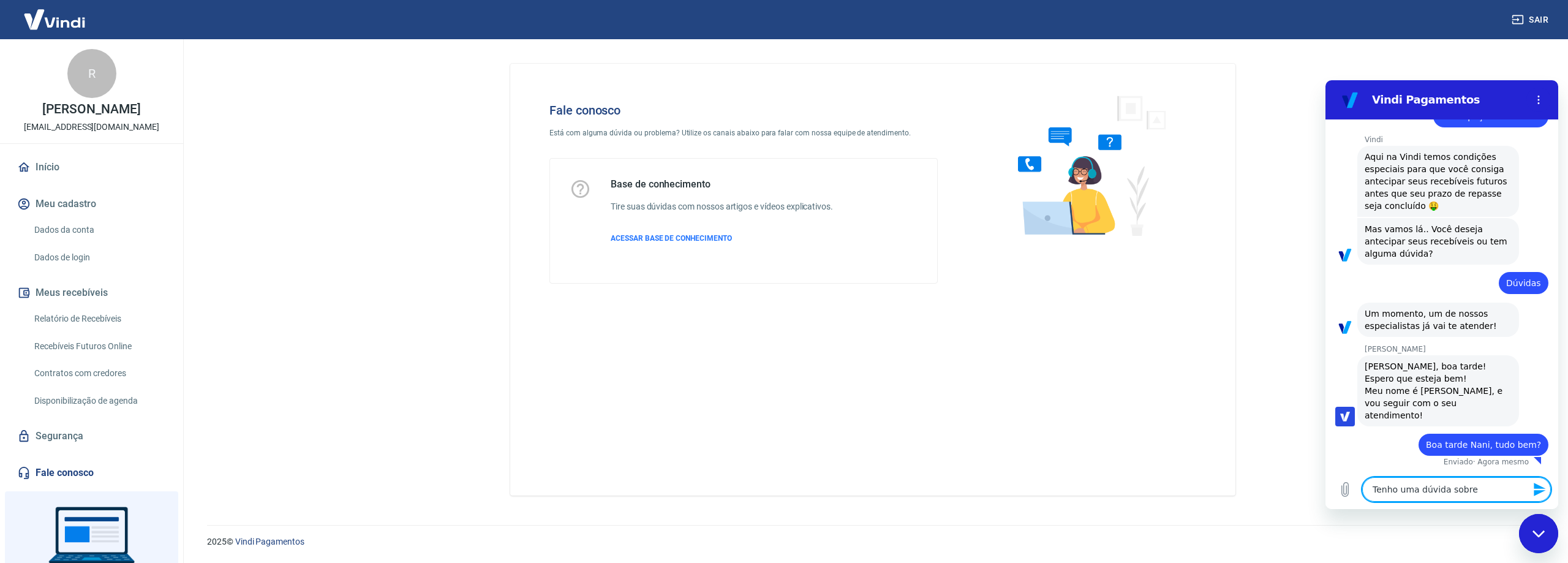
type textarea "Tenho uma dúvida sobre"
type textarea "x"
type textarea "Tenho uma dúvida sobre u"
type textarea "x"
type textarea "Tenho uma dúvida sobre um"
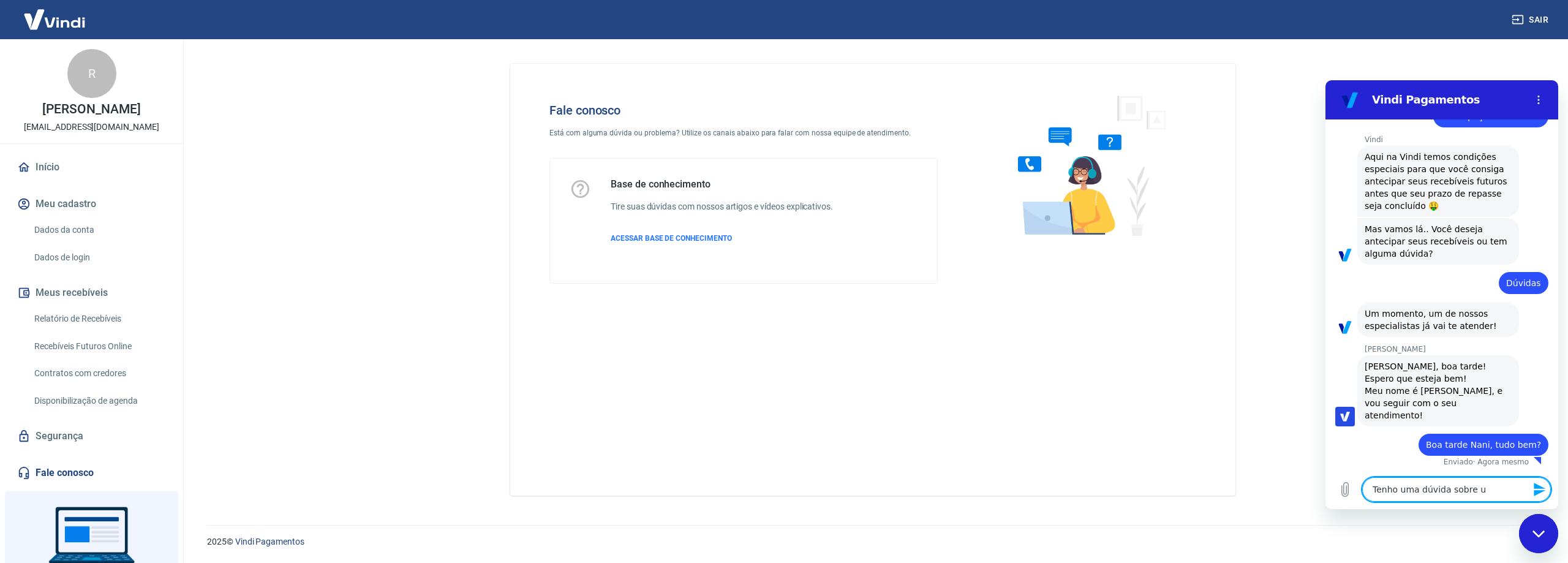
type textarea "x"
type textarea "Tenho uma dúvida sobre um"
type textarea "x"
type textarea "Tenho uma dúvida sobre um v"
type textarea "x"
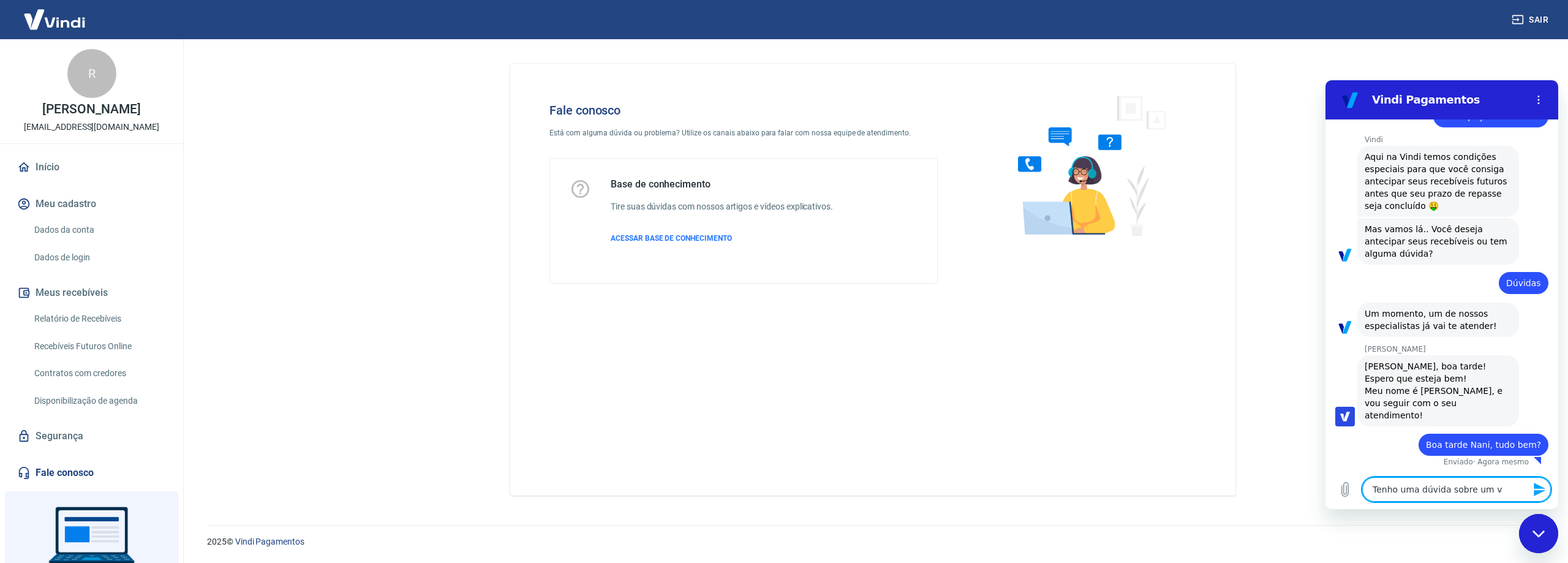
type textarea "Tenho uma dúvida sobre um va"
type textarea "x"
type textarea "Tenho uma dúvida sobre um val"
type textarea "x"
type textarea "Tenho uma dúvida sobre um valo"
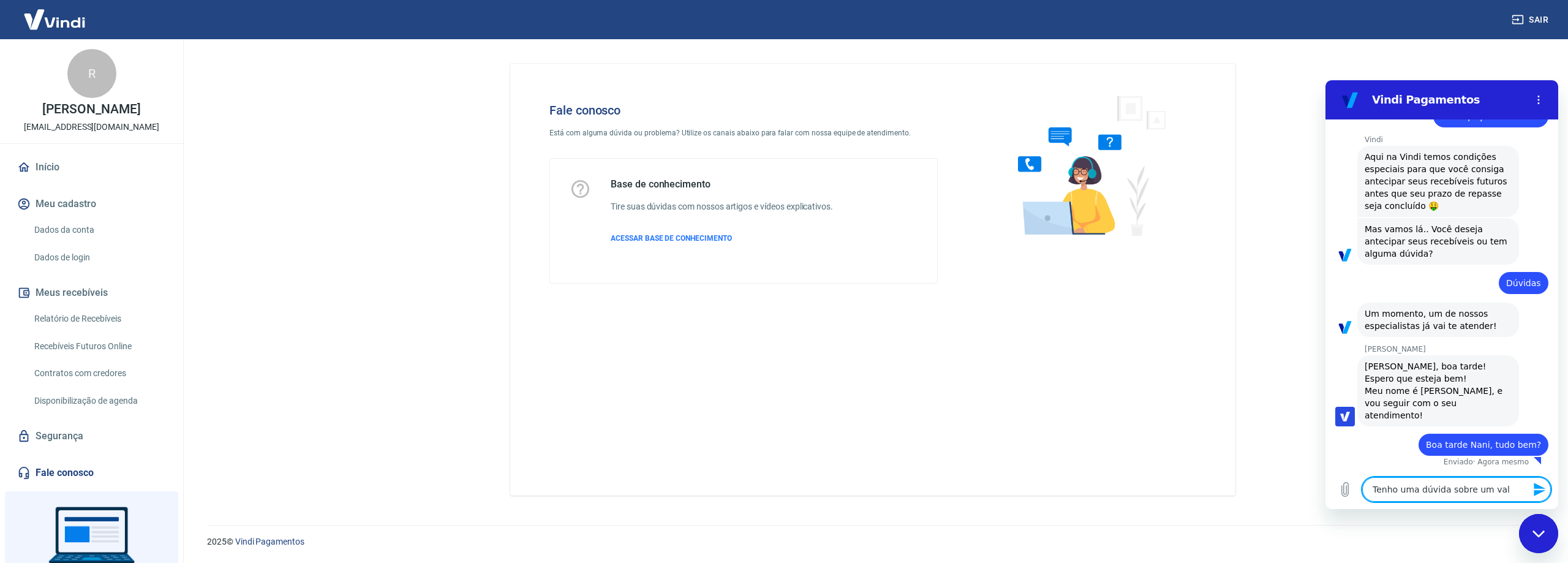
type textarea "x"
type textarea "Tenho uma dúvida sobre um valor"
type textarea "x"
type textarea "Tenho uma dúvida sobre um valor"
type textarea "x"
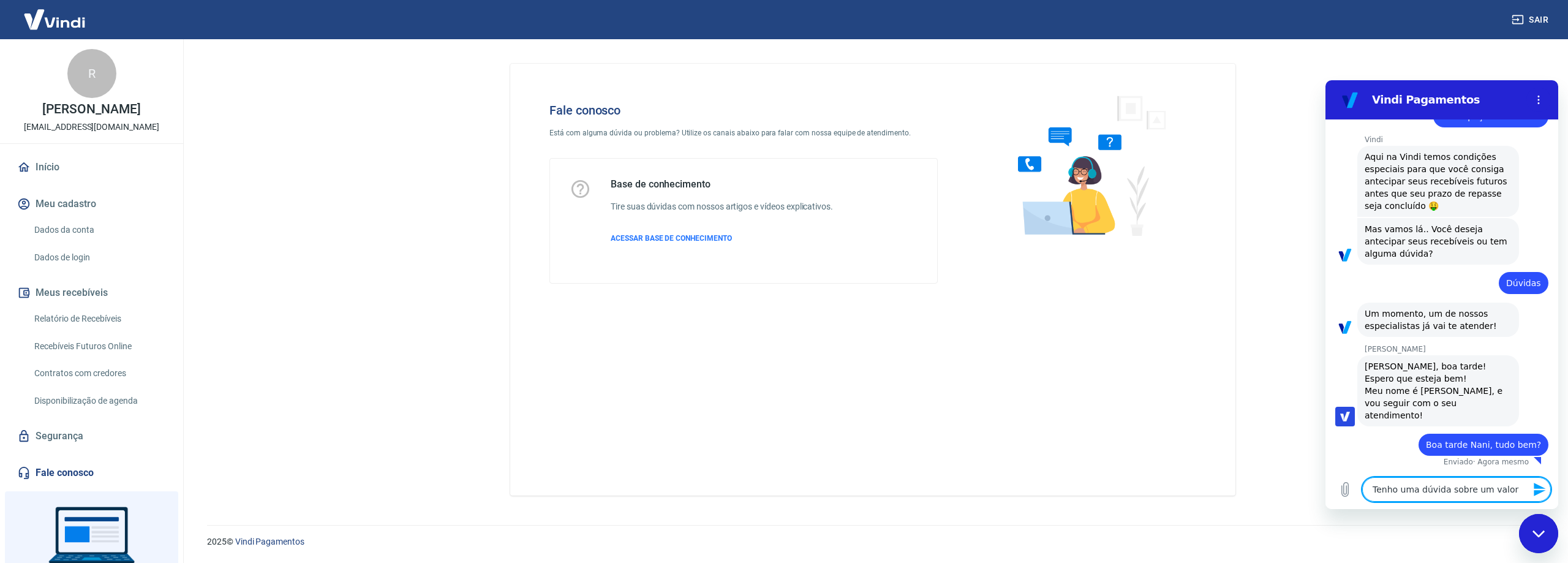
type textarea "Tenho uma dúvida sobre um valor q"
type textarea "x"
type textarea "Tenho uma dúvida sobre um valor qu"
type textarea "x"
type textarea "Tenho uma dúvida sobre um valor que"
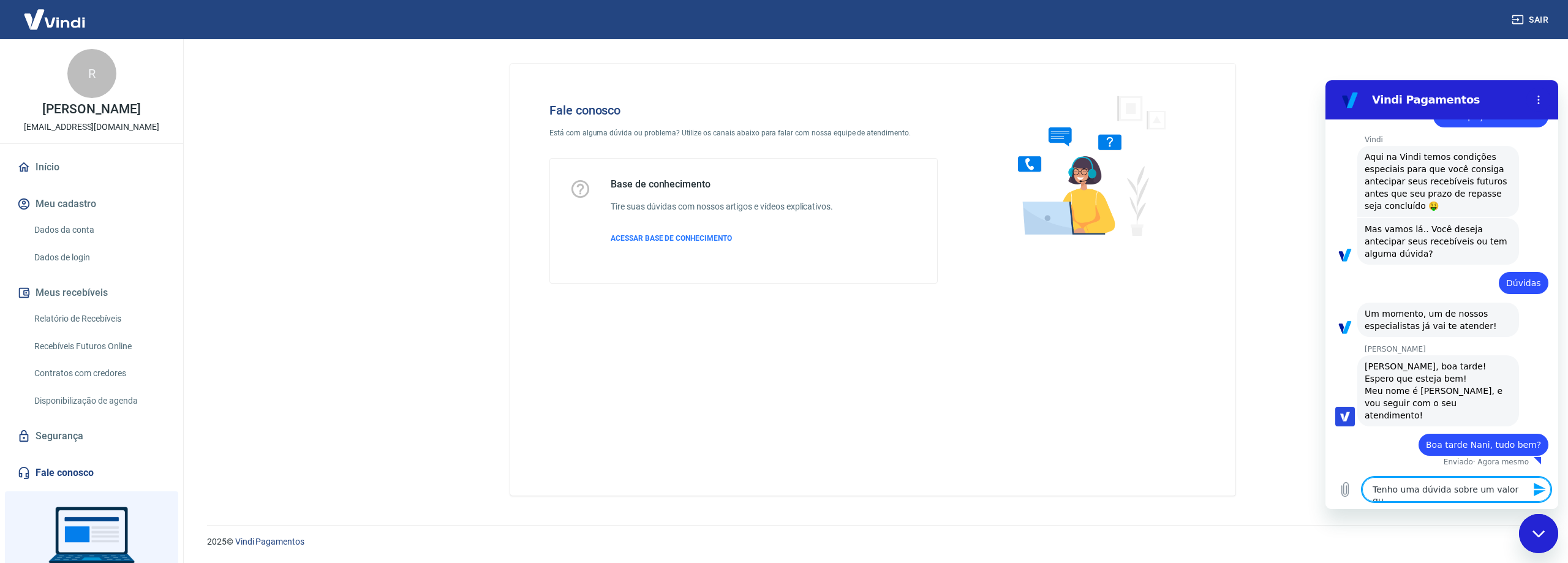
type textarea "x"
type textarea "Tenho uma dúvida sobre um valor que"
type textarea "x"
type textarea "Tenho uma dúvida sobre um valor que d"
type textarea "x"
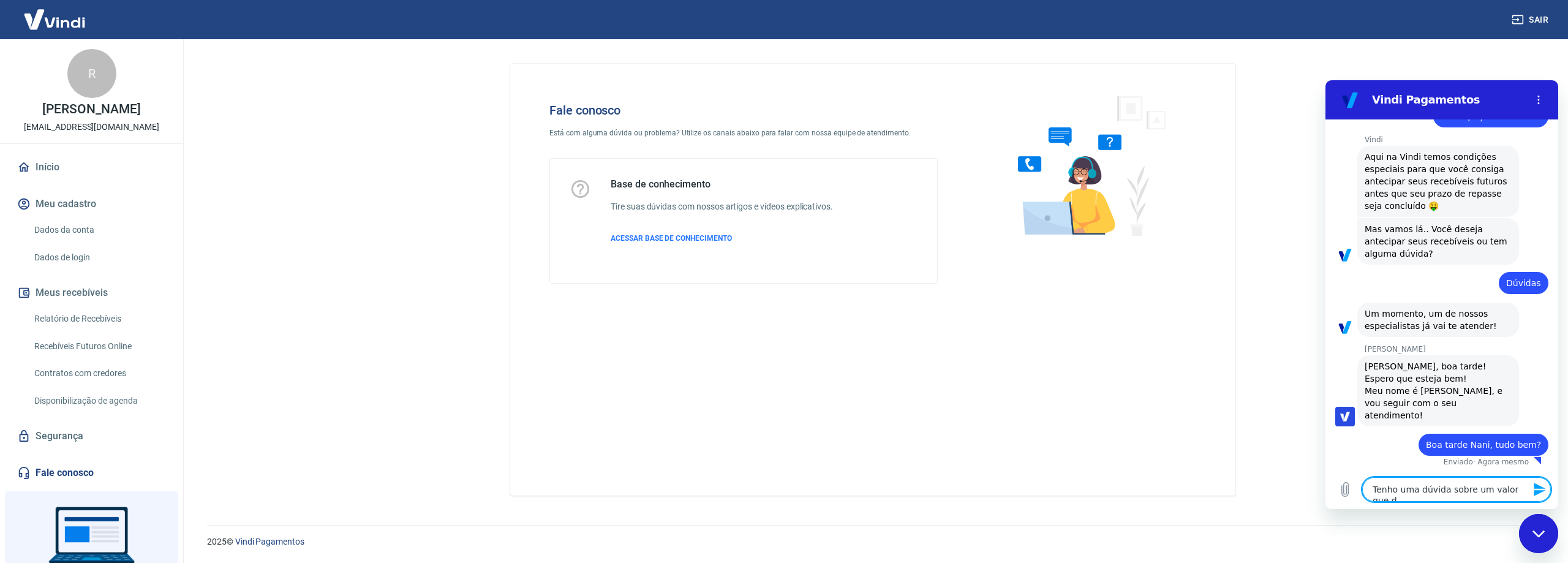
type textarea "Tenho uma dúvida sobre um valor que di"
type textarea "x"
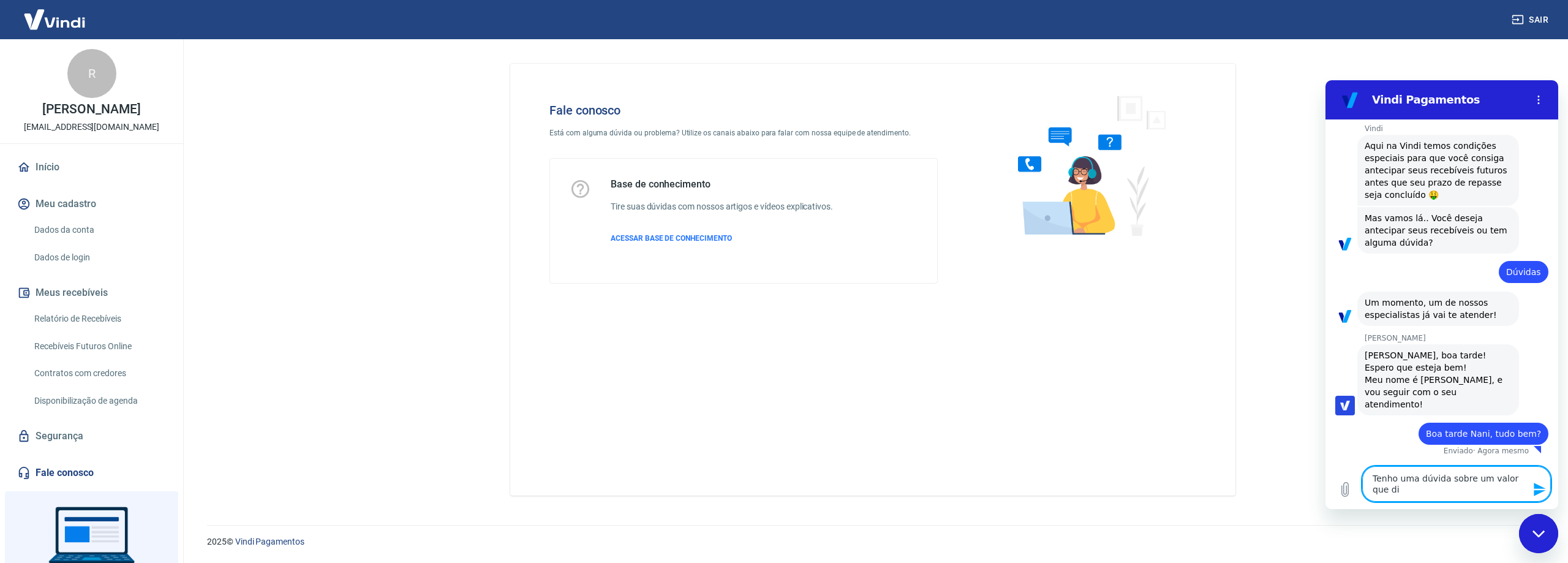
type textarea "Tenho uma dúvida sobre um valor que diz"
type textarea "x"
type textarea "Tenho uma dúvida sobre um valor que diz"
type textarea "x"
type textarea "Tenho uma dúvida sobre um valor que diz q"
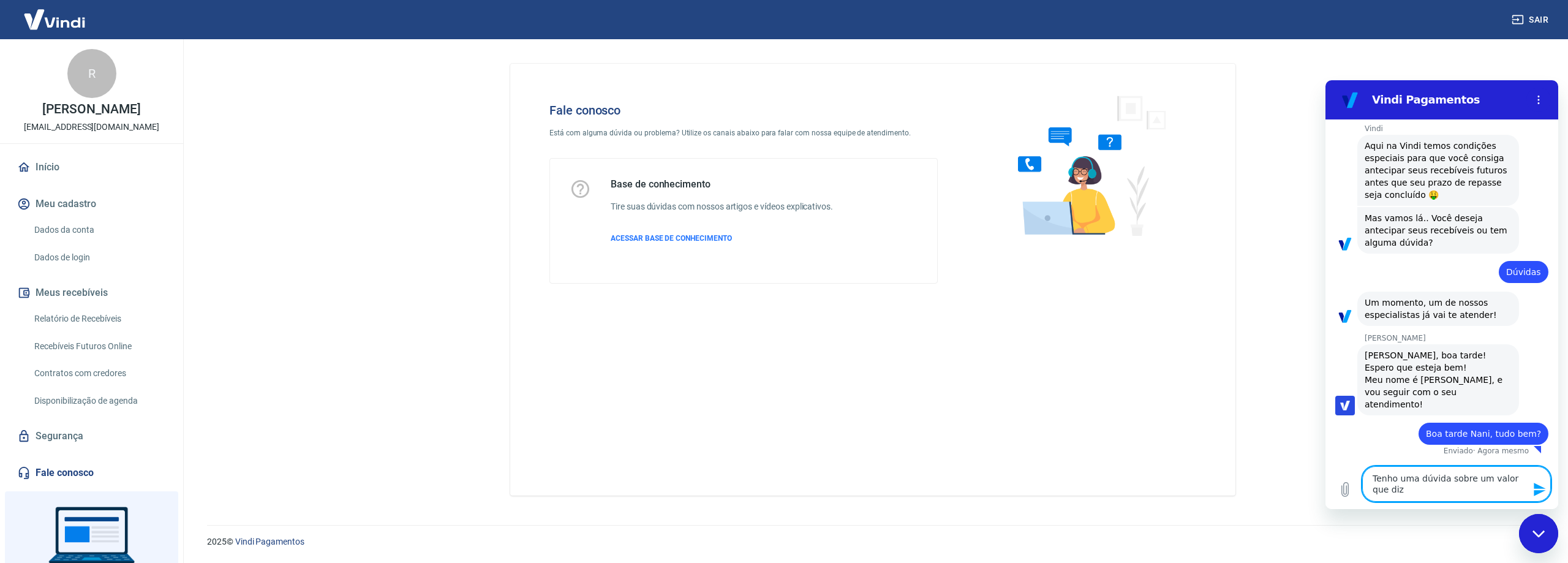
type textarea "x"
type textarea "Tenho uma dúvida sobre um valor que diz qu"
type textarea "x"
type textarea "Tenho uma dúvida sobre um valor que diz que"
type textarea "x"
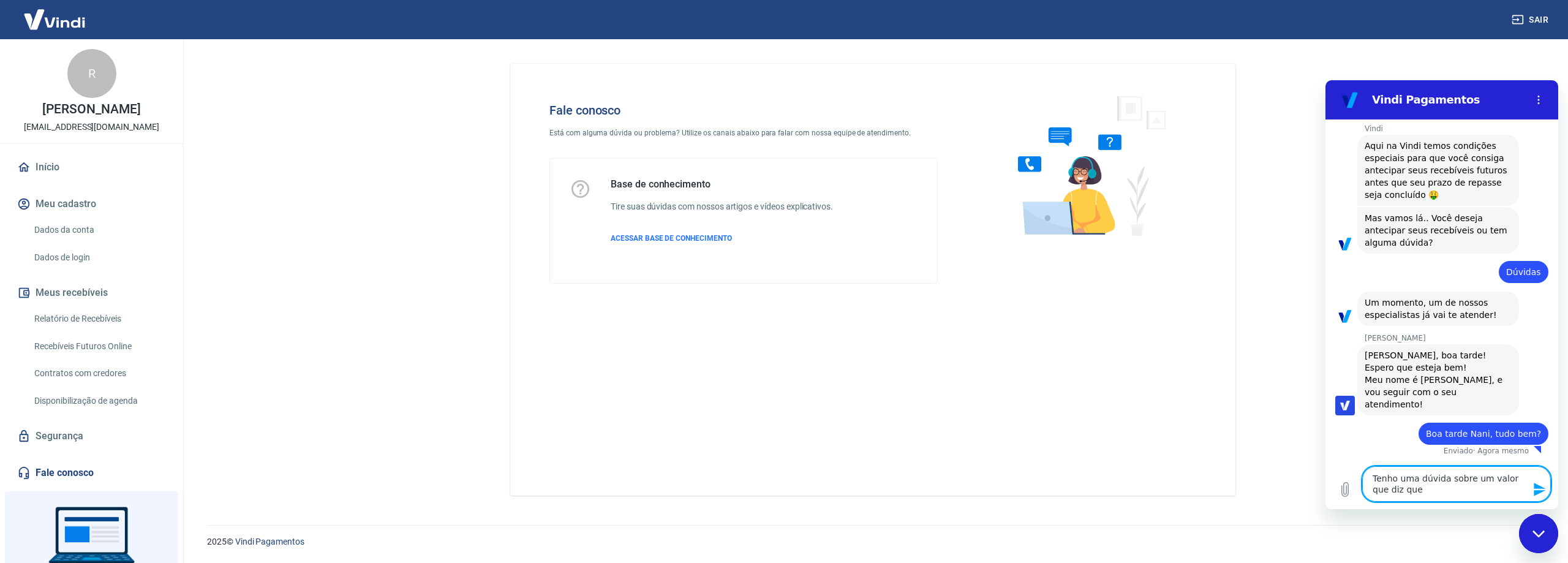
type textarea "Tenho uma dúvida sobre um valor que diz que"
type textarea "x"
type textarea "Tenho uma dúvida sobre um valor que diz que e"
type textarea "x"
type textarea "Tenho uma dúvida sobre um valor que diz que es"
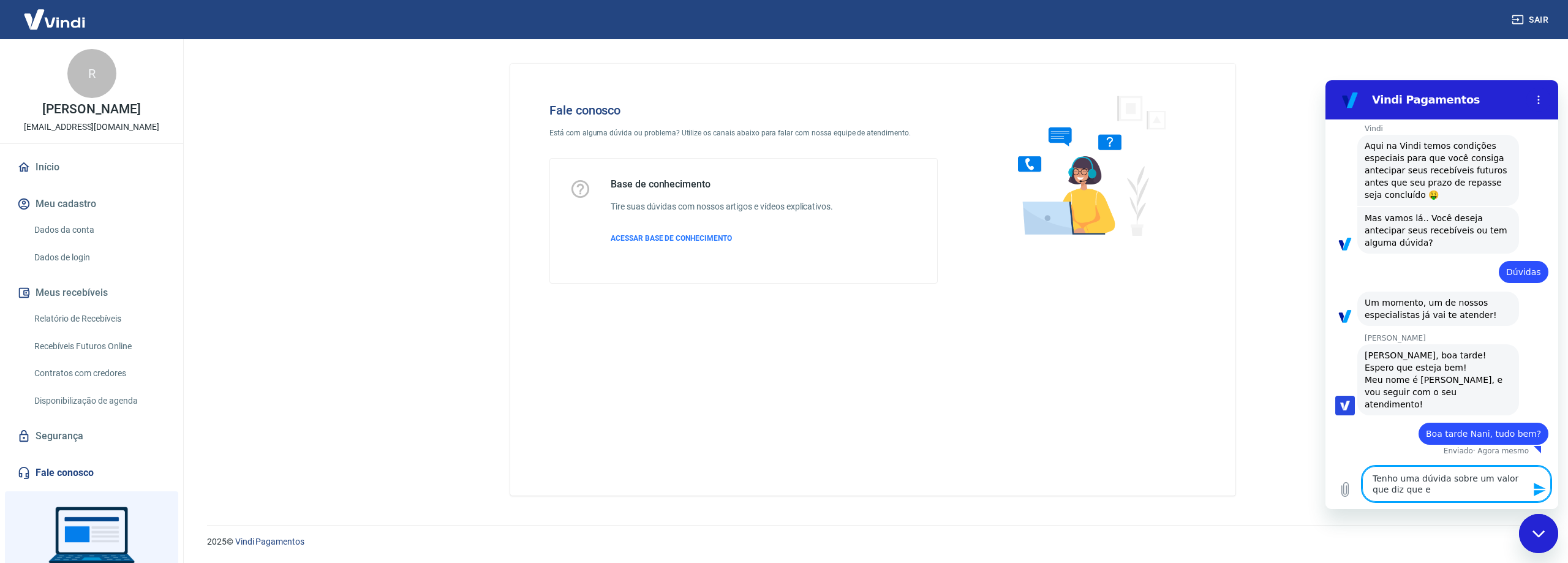
type textarea "x"
type textarea "Tenho uma dúvida sobre um valor que diz que est"
type textarea "x"
type textarea "Tenho uma dúvida sobre um valor que diz que esta"
type textarea "x"
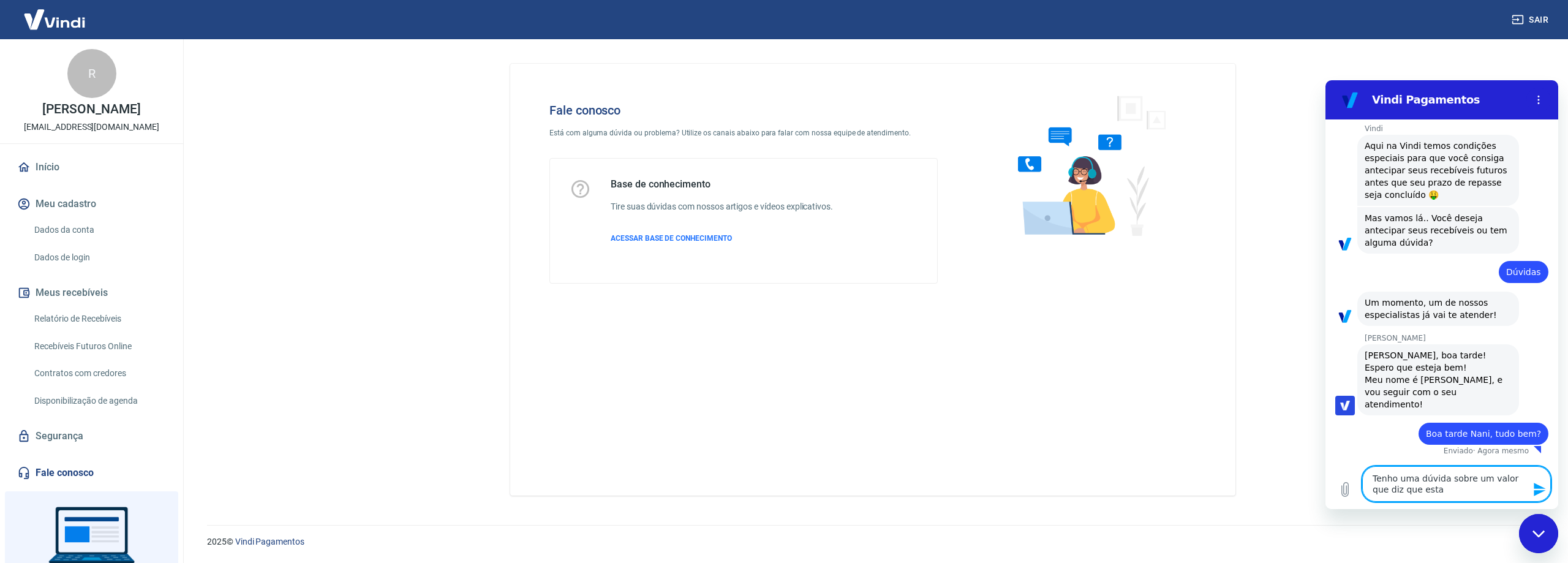
type textarea "Tenho uma dúvida sobre um valor que diz que estar"
type textarea "x"
type textarea "Tenho uma dúvida sobre um valor que diz que estari"
type textarea "x"
type textarea "Tenho uma dúvida sobre um valor que diz que estaria"
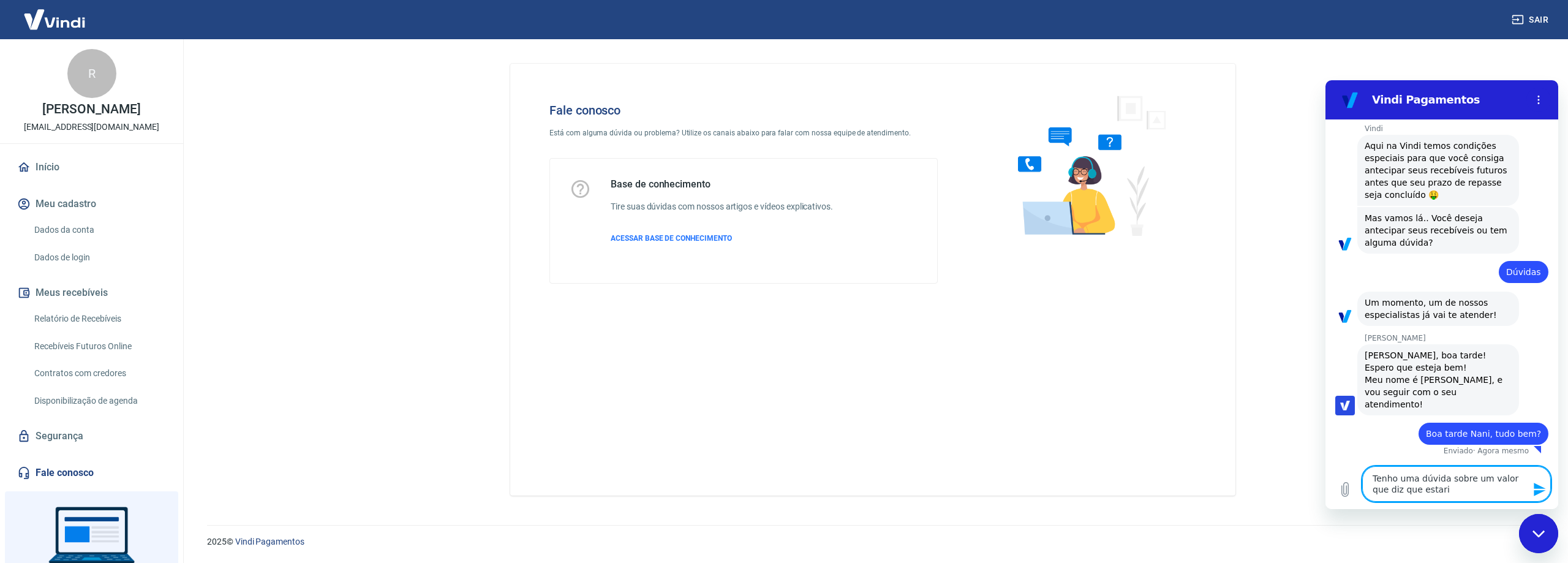
type textarea "x"
type textarea "Tenho uma dúvida sobre um valor que diz que estaria"
type textarea "x"
type textarea "Tenho uma dúvida sobre um valor que diz que estaria d"
type textarea "x"
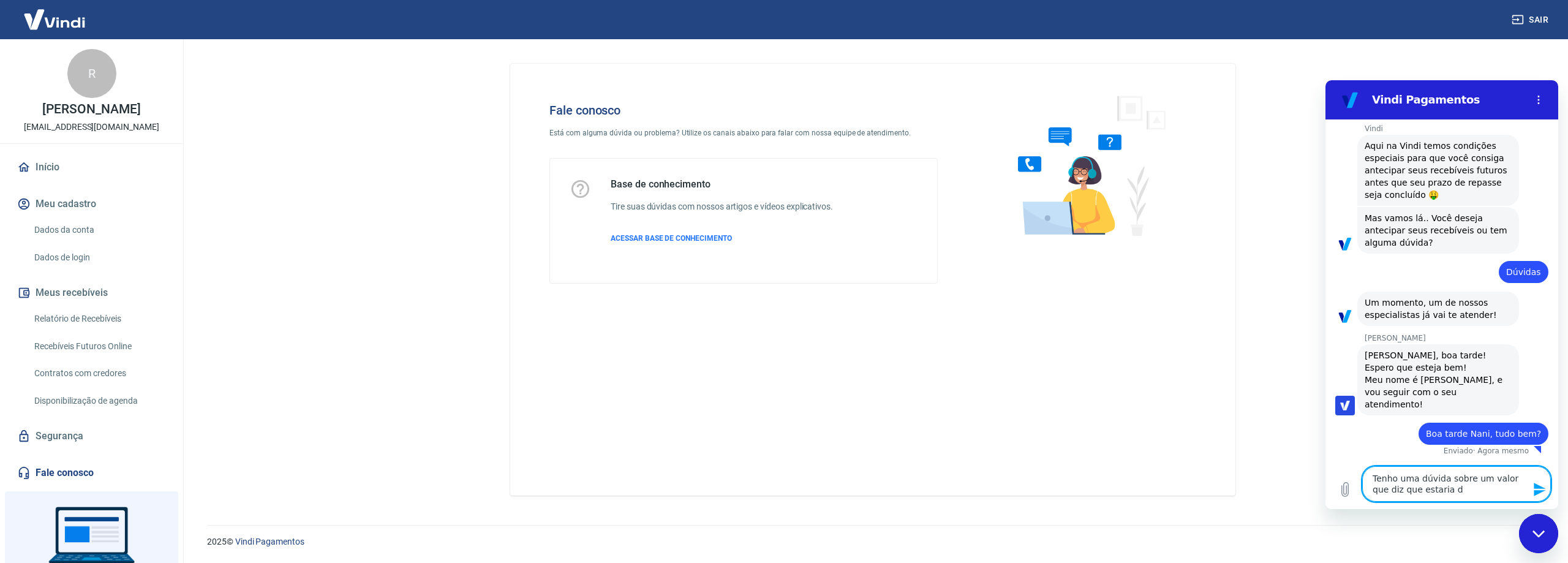
type textarea "Tenho uma dúvida sobre um valor que diz que estaria di"
type textarea "x"
type textarea "Tenho uma dúvida sobre um valor que diz que estaria dis"
type textarea "x"
type textarea "Tenho uma dúvida sobre um valor que diz que estaria disp"
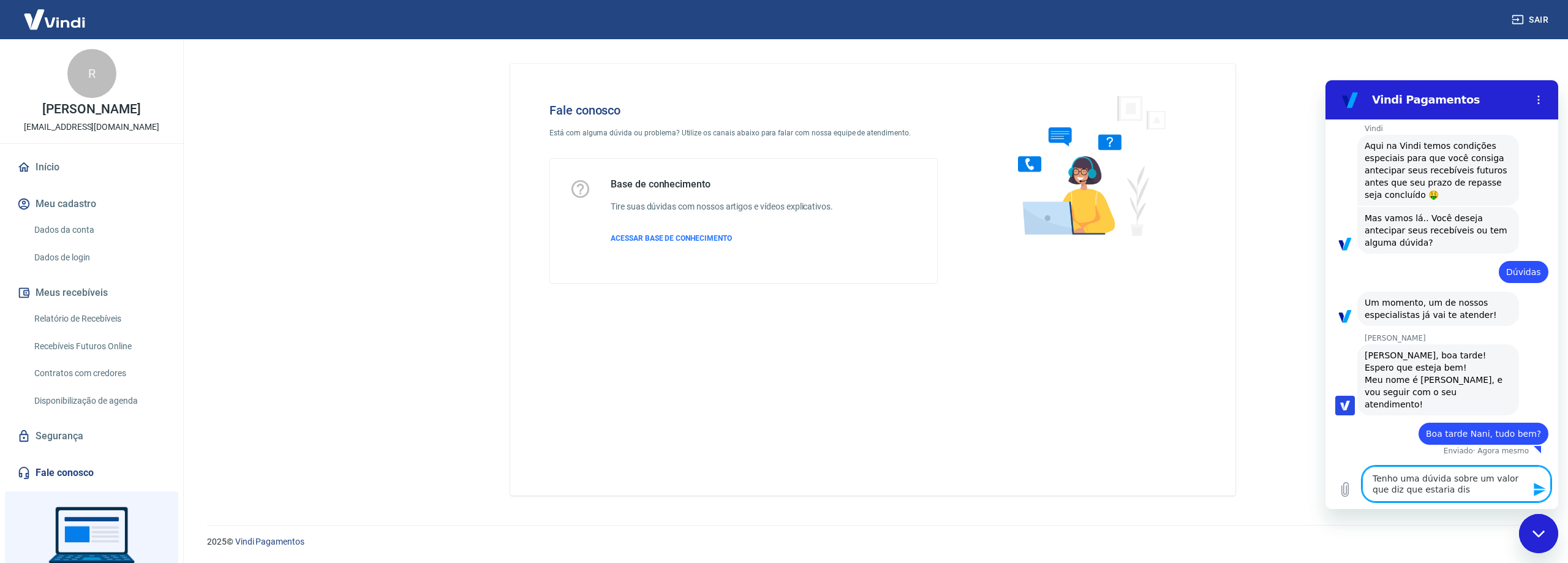
type textarea "x"
type textarea "Tenho uma dúvida sobre um valor que diz que estaria dispo"
type textarea "x"
type textarea "Tenho uma dúvida sobre um valor que diz que estaria dispon"
type textarea "x"
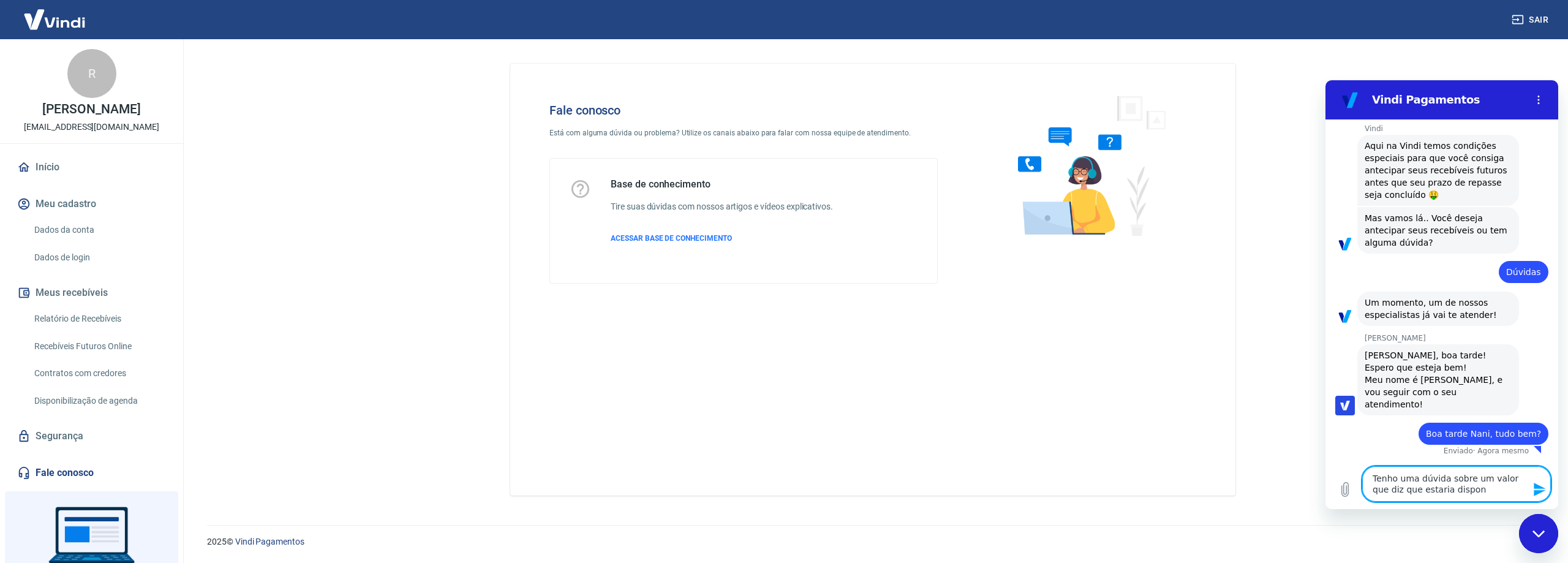
type textarea "Tenho uma dúvida sobre um valor que diz que estaria disponi"
type textarea "x"
type textarea "Tenho uma dúvida sobre um valor que diz que estaria disponiv"
type textarea "x"
type textarea "Tenho uma dúvida sobre um valor que diz que estaria disponive"
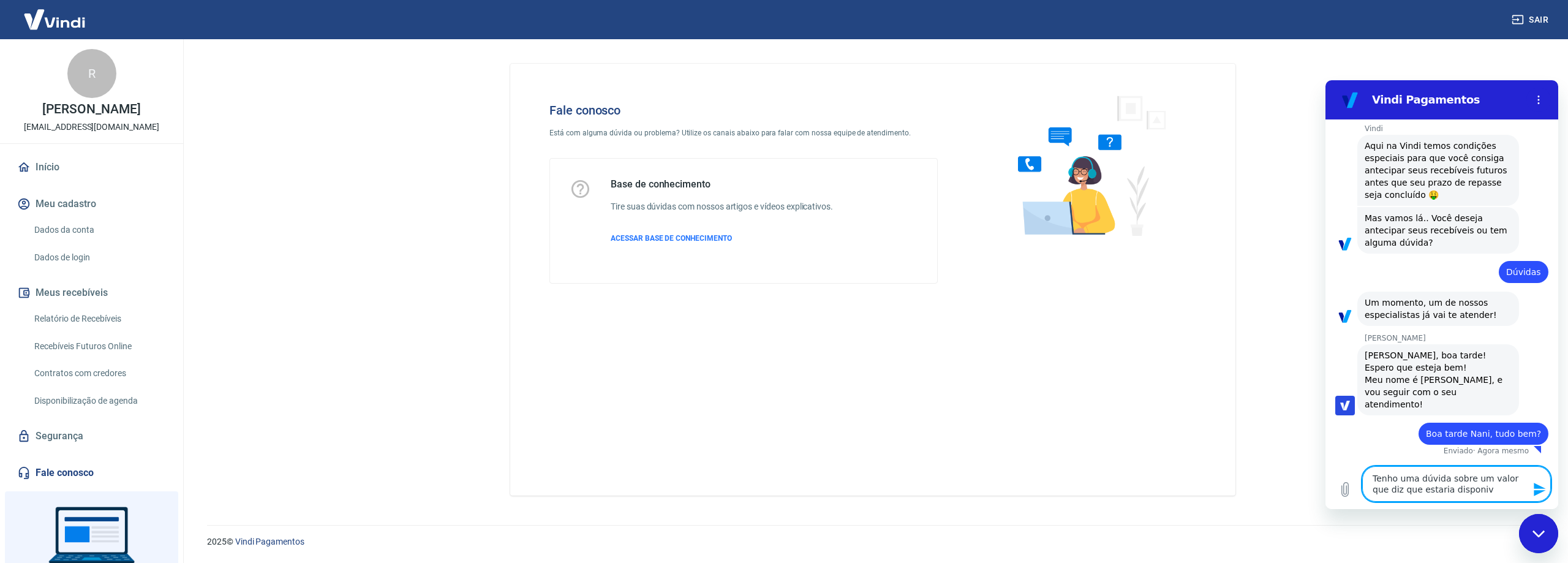
type textarea "x"
type textarea "Tenho uma dúvida sobre um valor que diz que estaria disponivel"
type textarea "x"
type textarea "Tenho uma dúvida sobre um valor que diz que estaria disponivel"
type textarea "x"
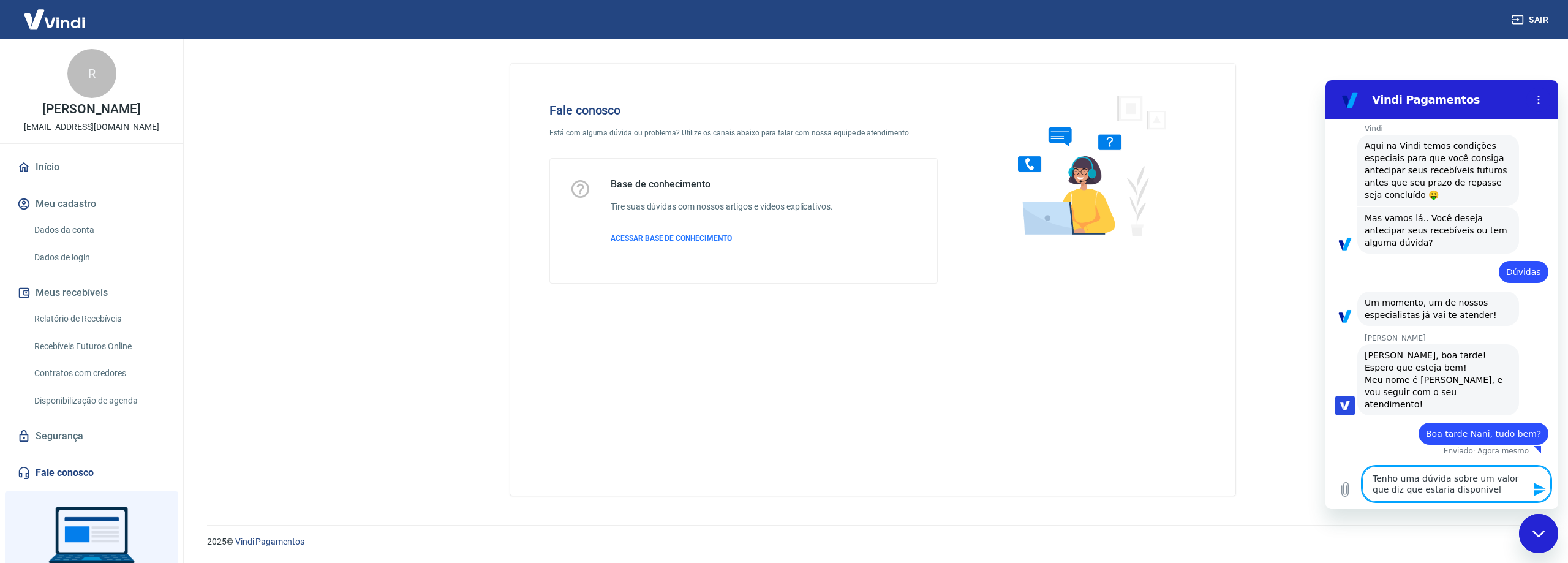
type textarea "Tenho uma dúvida sobre um valor que diz que estaria disponivel n"
type textarea "x"
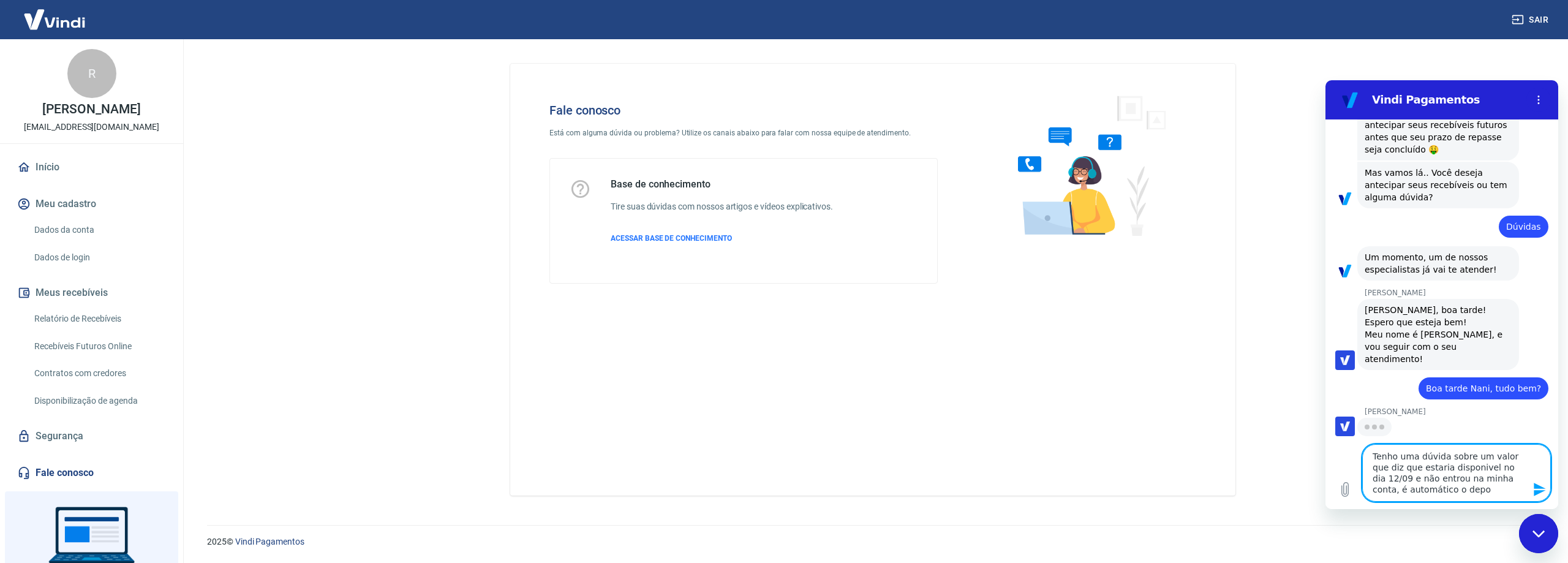
scroll to position [631, 0]
click at [1539, 529] on div "Fechar janela de mensagens" at bounding box center [1538, 534] width 37 height 37
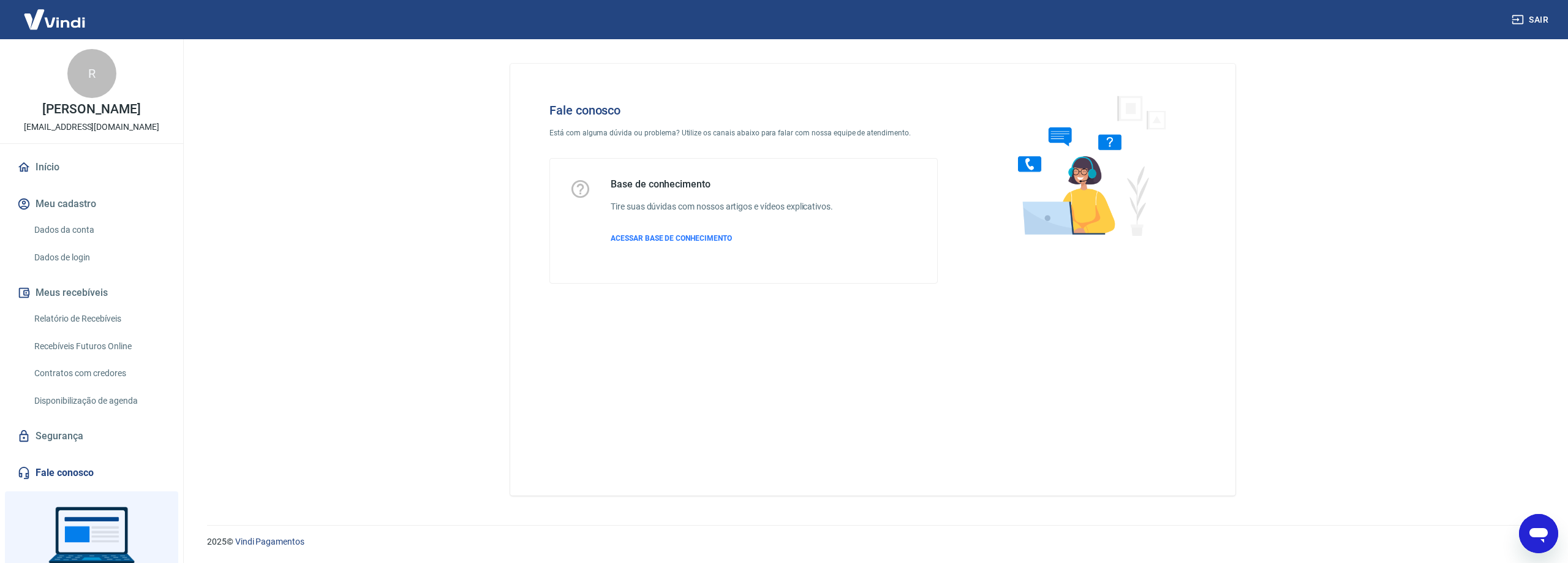
scroll to position [632, 0]
click at [1539, 529] on icon "Abrir janela de mensagens" at bounding box center [1538, 536] width 18 height 15
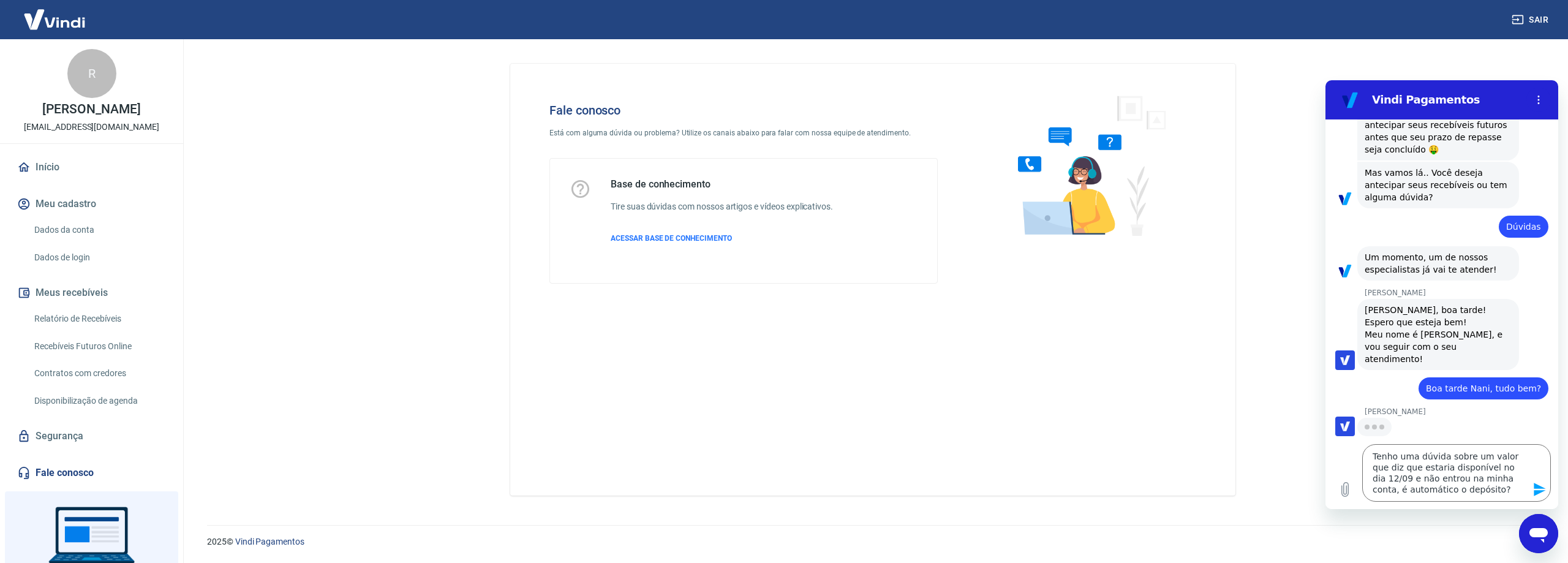
scroll to position [0, 0]
click at [1543, 488] on icon "Enviar mensagem" at bounding box center [1539, 490] width 12 height 14
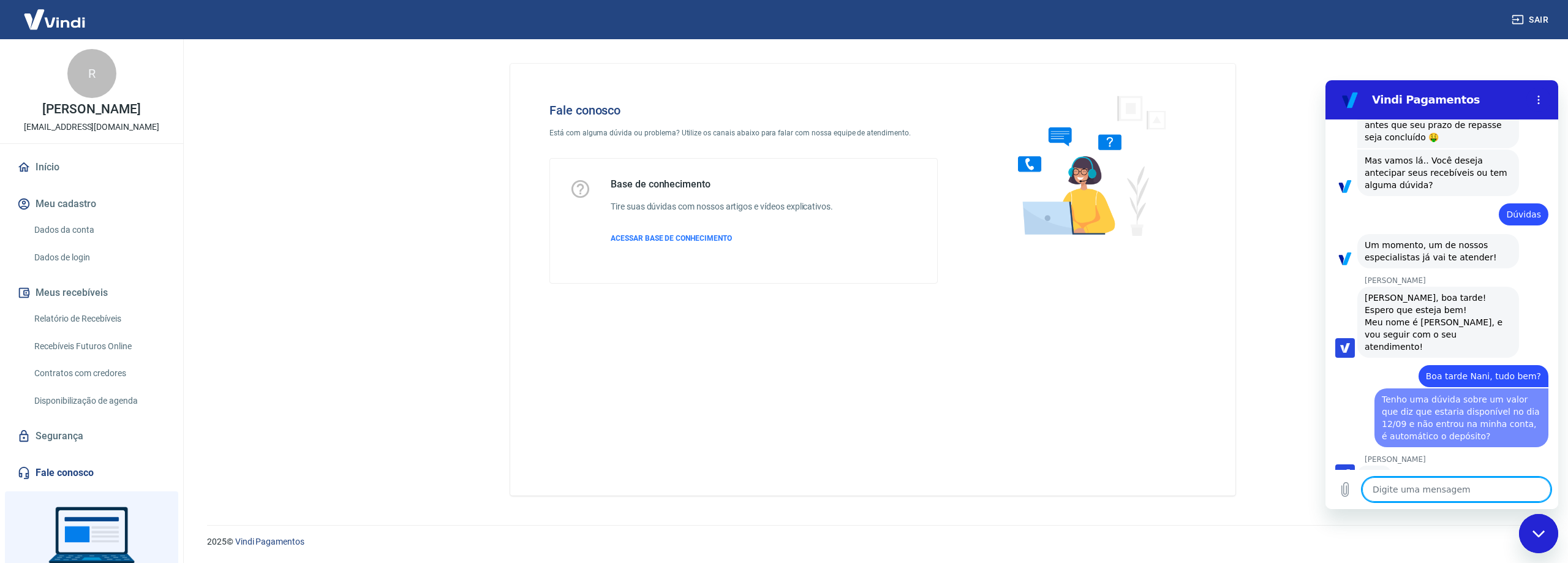
scroll to position [658, 0]
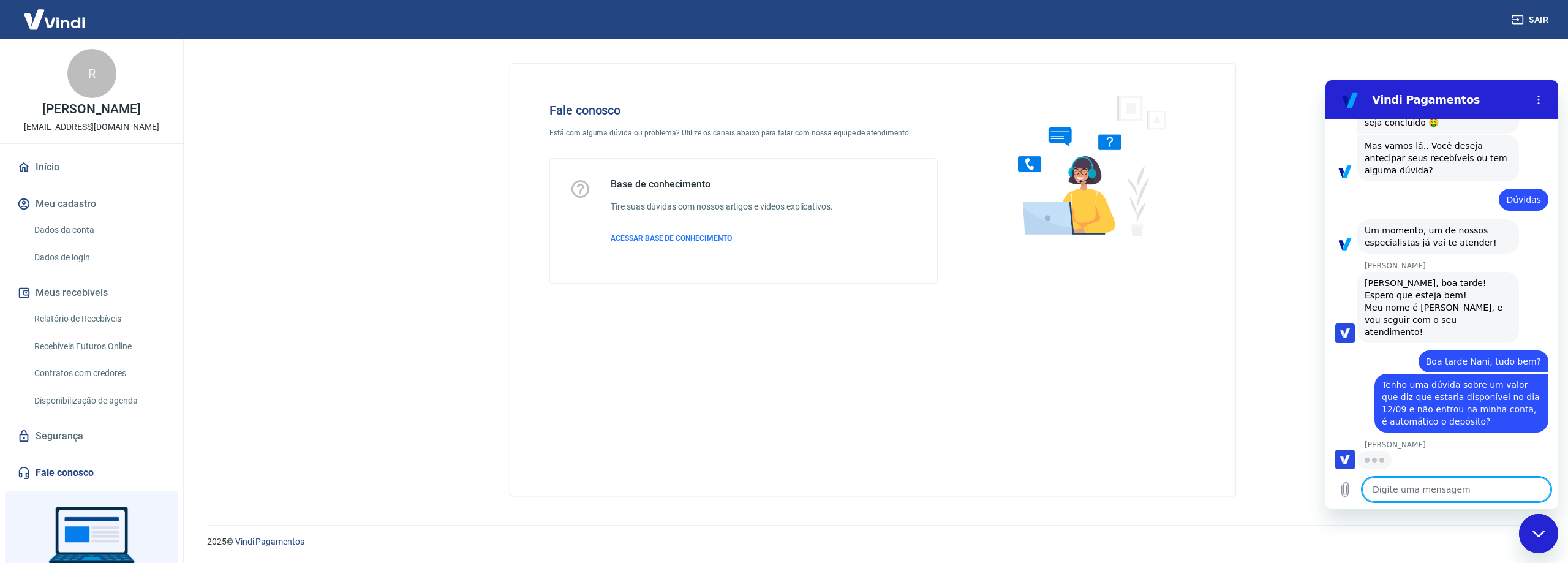
click at [1417, 493] on textarea at bounding box center [1456, 490] width 189 height 25
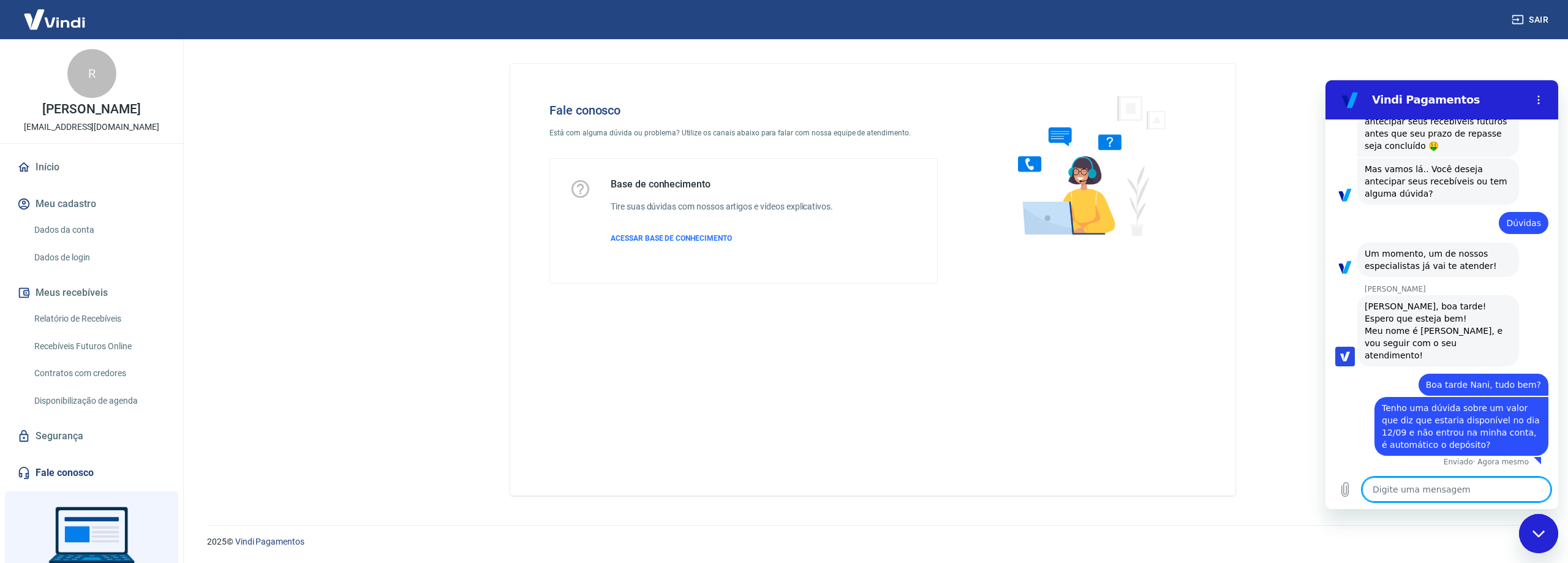
scroll to position [634, 0]
click at [1328, 379] on div "diz: Boa tarde Nani, tudo bem?" at bounding box center [1436, 381] width 223 height 30
click at [1394, 503] on div "Digite uma mensagem x" at bounding box center [1441, 490] width 232 height 39
click at [1393, 489] on textarea at bounding box center [1456, 490] width 189 height 25
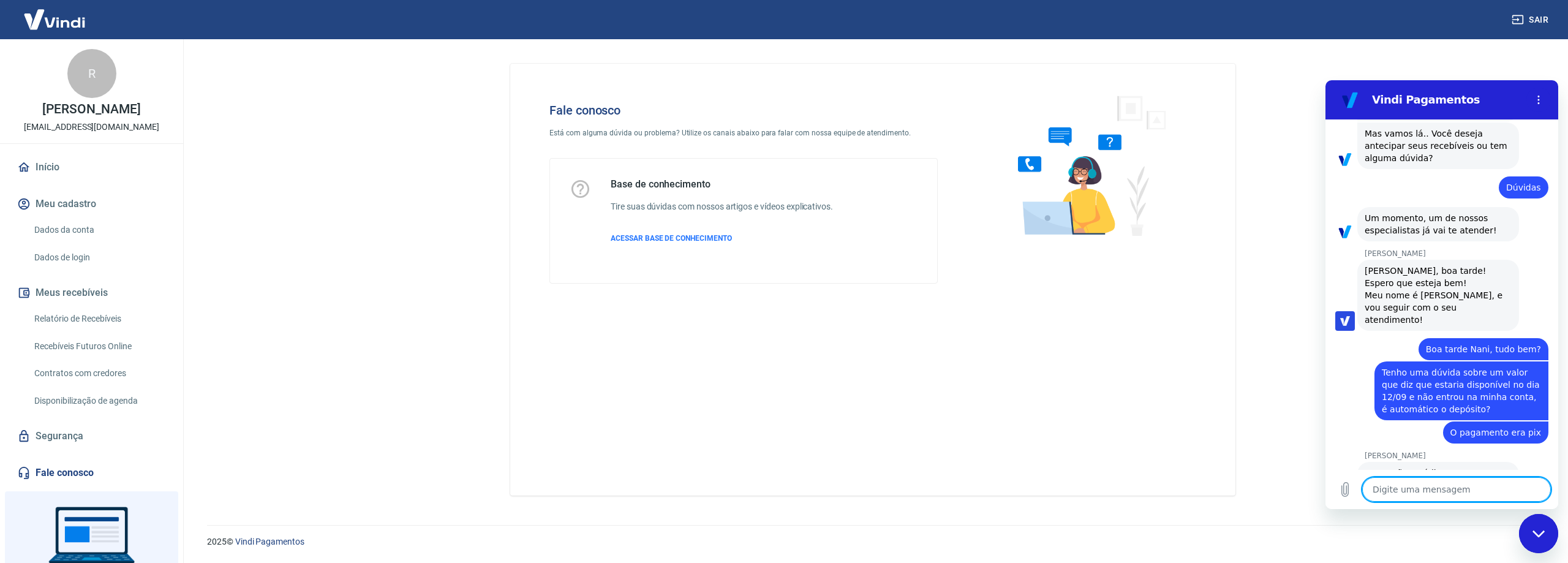
scroll to position [758, 0]
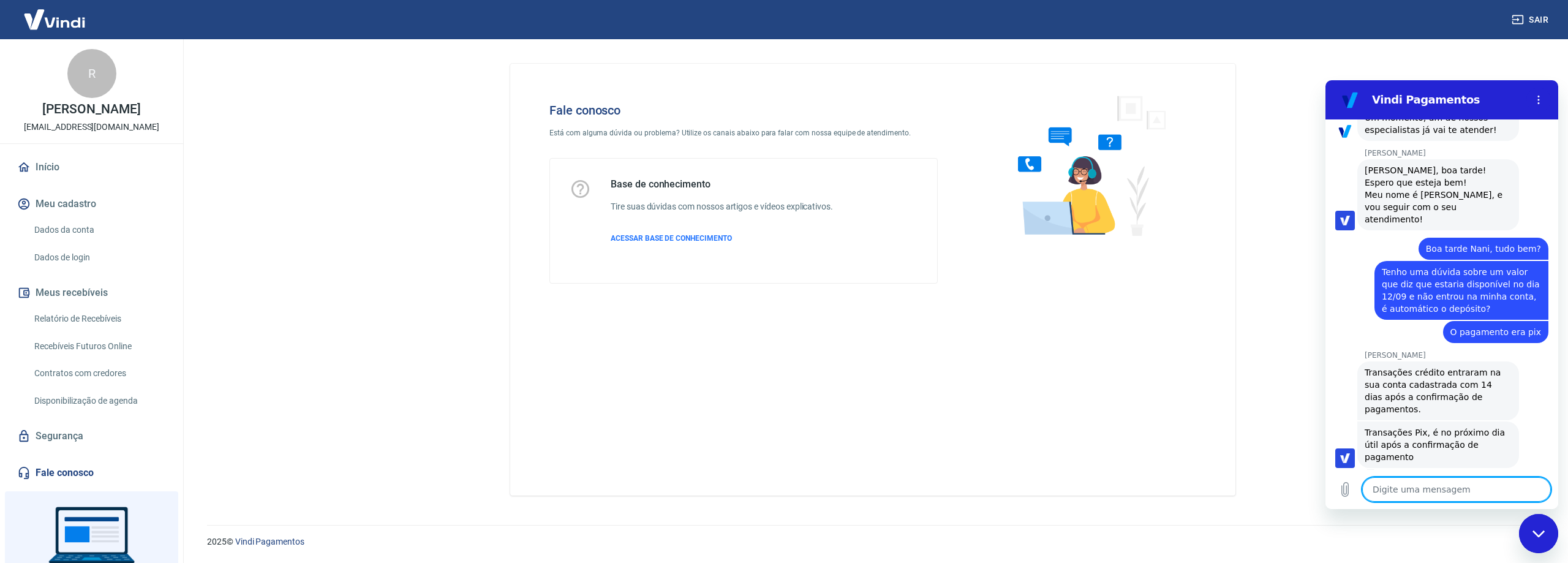
click at [1420, 497] on textarea at bounding box center [1456, 490] width 189 height 25
click at [1346, 320] on div "diz: Tenho uma dúvida sobre um valor que diz que estaria disponível no dia 12/0…" at bounding box center [1436, 290] width 223 height 60
click at [1410, 490] on textarea at bounding box center [1456, 490] width 189 height 25
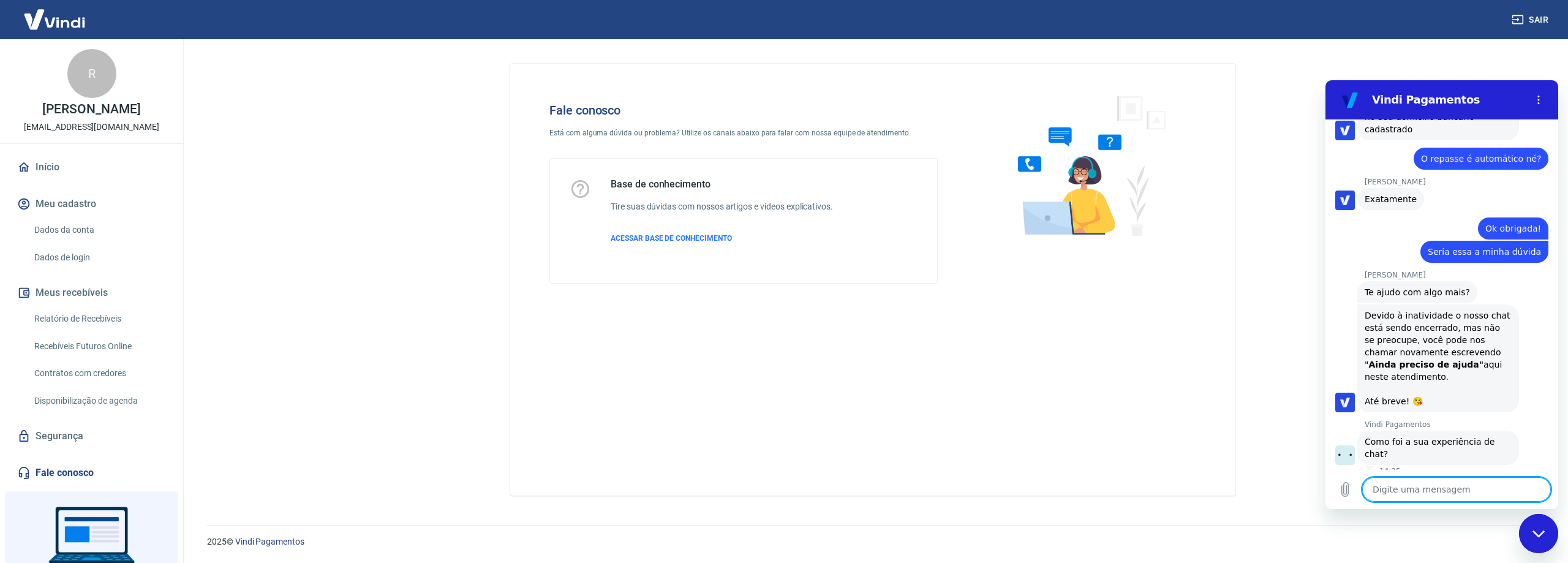
scroll to position [1181, 0]
click at [1475, 481] on button "Boa 👍" at bounding box center [1465, 498] width 49 height 36
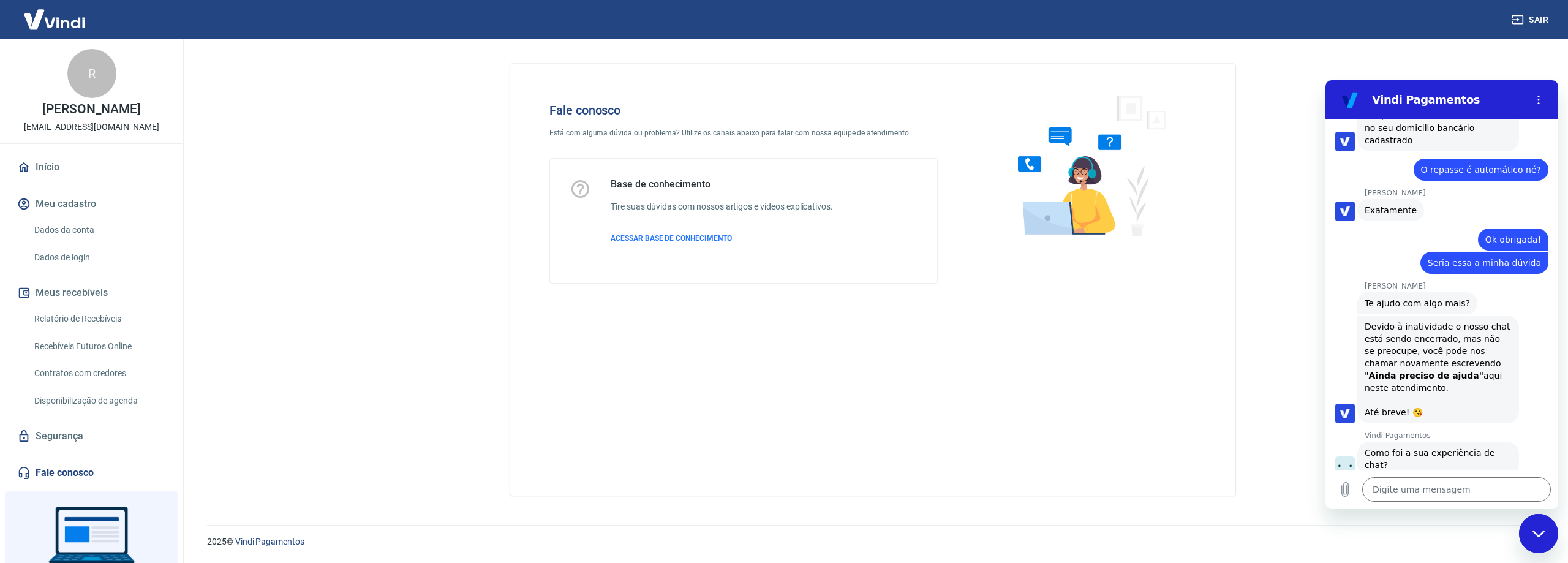
scroll to position [1287, 0]
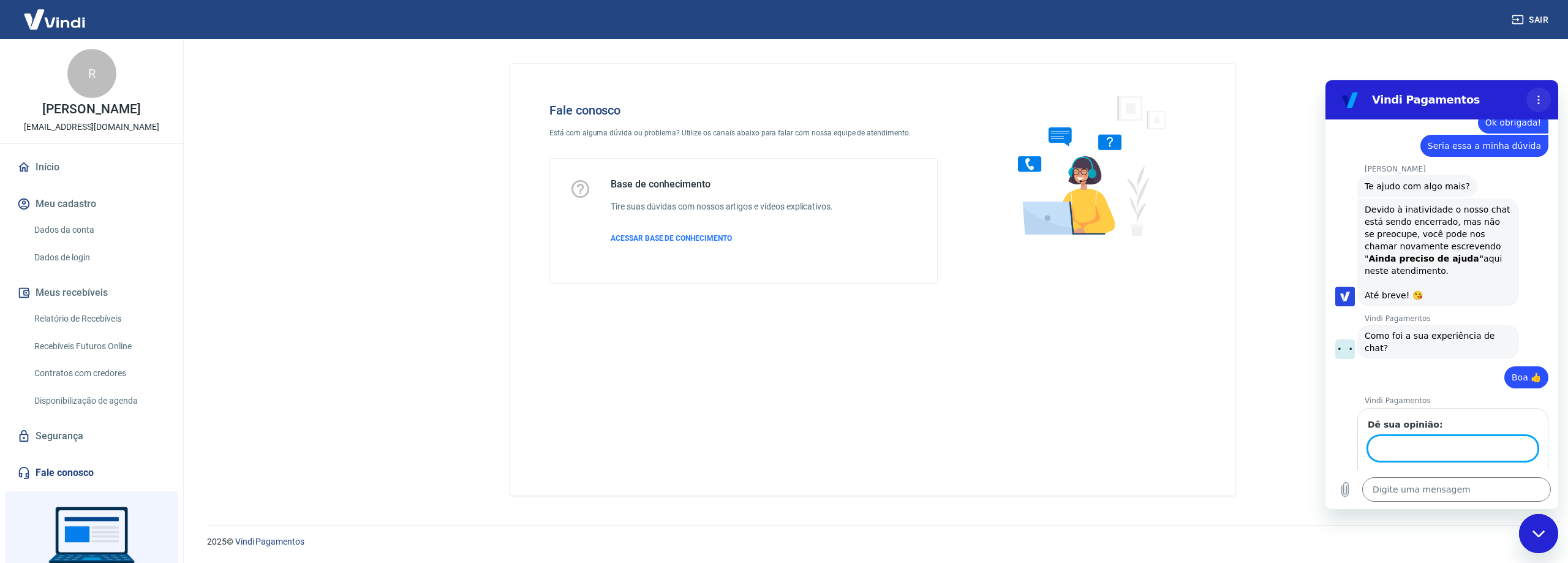
click at [1542, 100] on icon "Menu de opções" at bounding box center [1538, 100] width 10 height 10
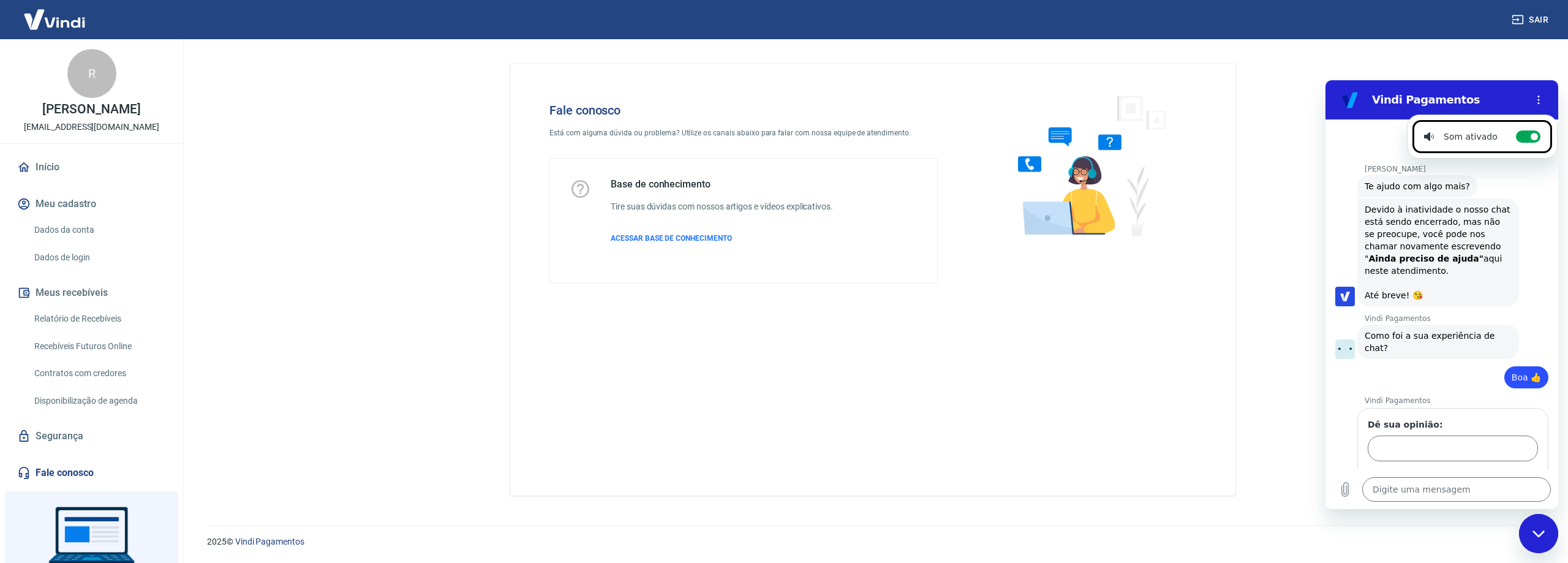
click at [1350, 92] on figure at bounding box center [1350, 100] width 25 height 25
click at [1539, 548] on div "Fechar janela de mensagens" at bounding box center [1538, 534] width 37 height 37
